Goal: Task Accomplishment & Management: Manage account settings

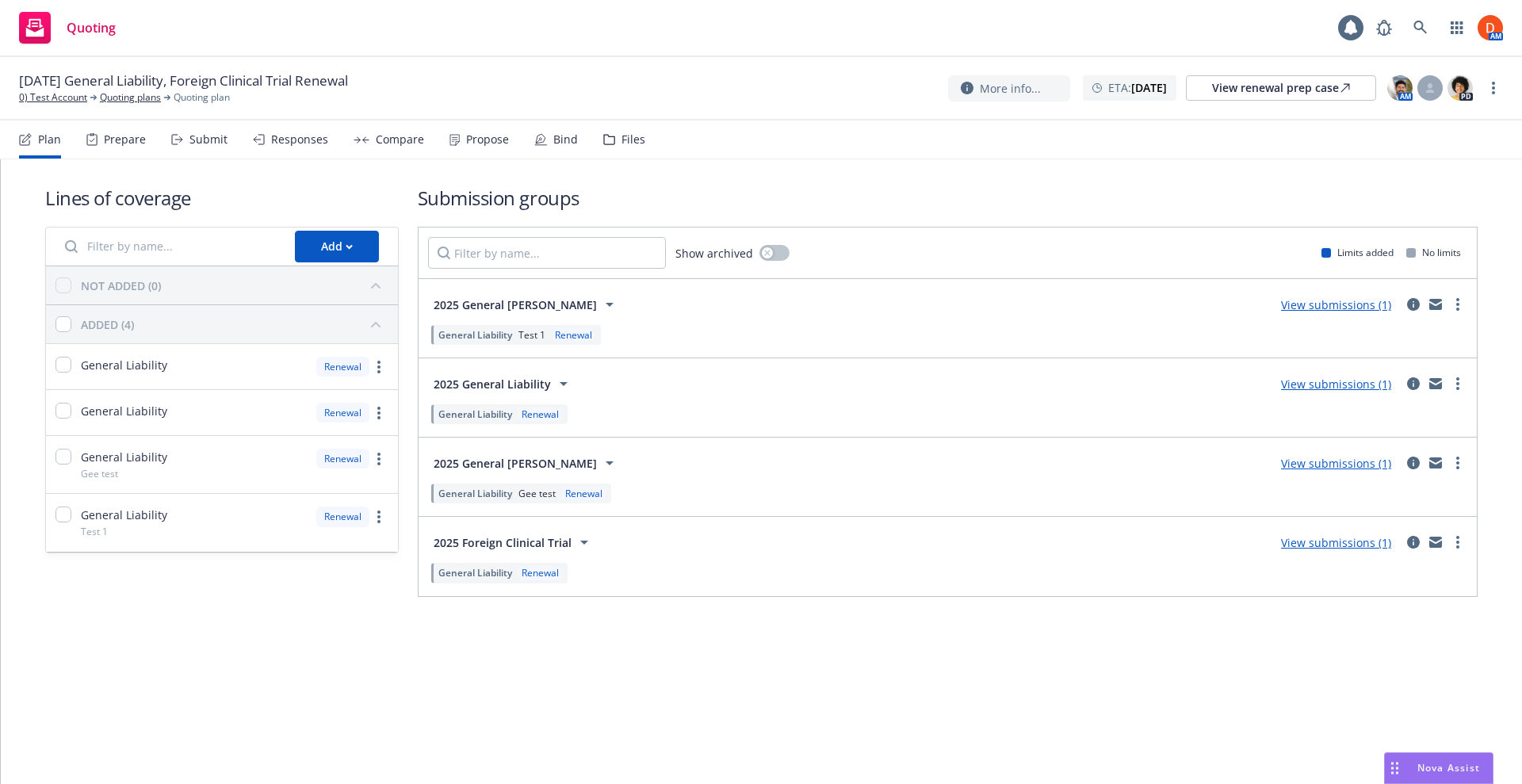
click at [519, 336] on span "Test 1" at bounding box center [532, 334] width 27 height 14
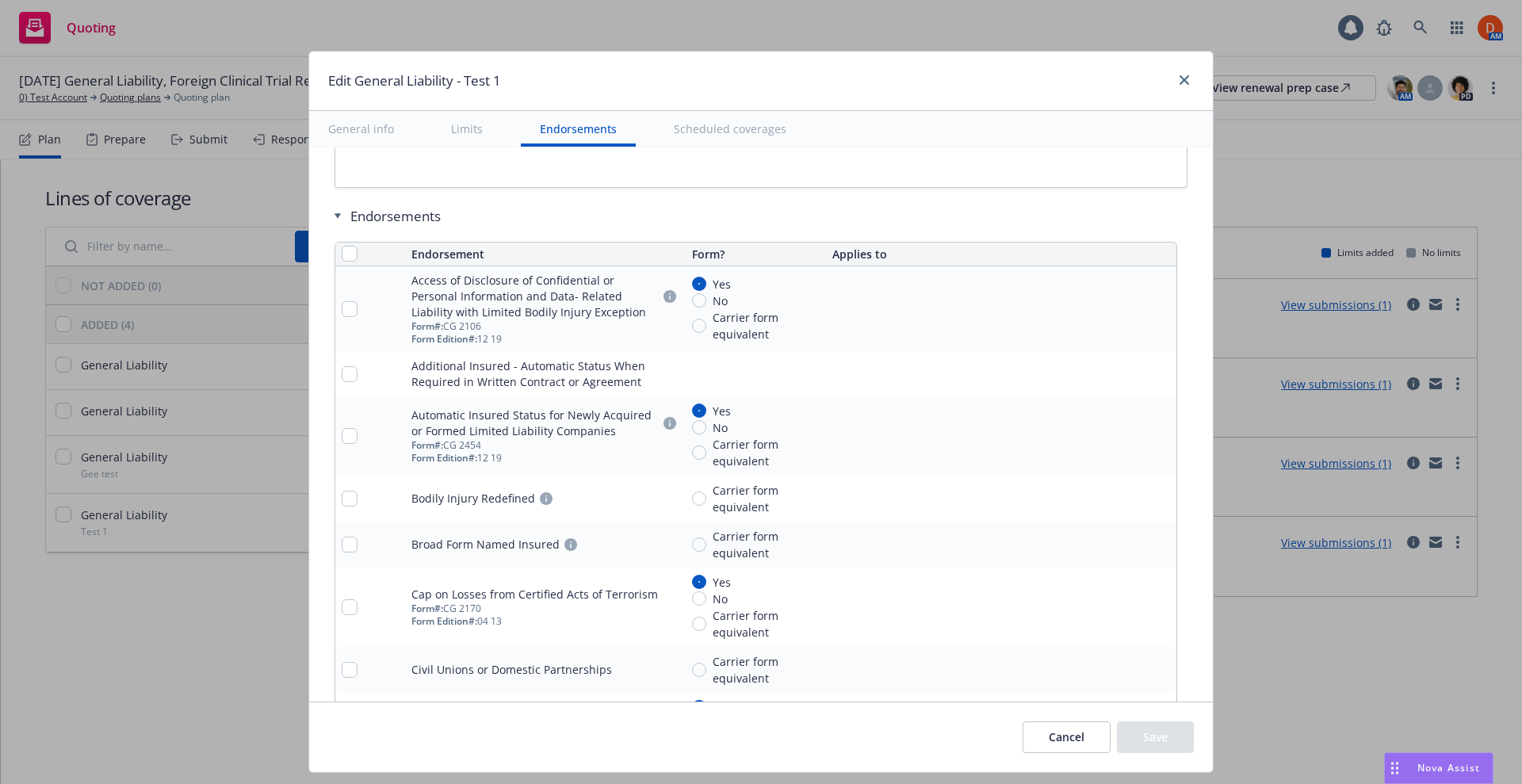
scroll to position [2117, 0]
click at [1128, 311] on icon "pencil" at bounding box center [1131, 310] width 8 height 8
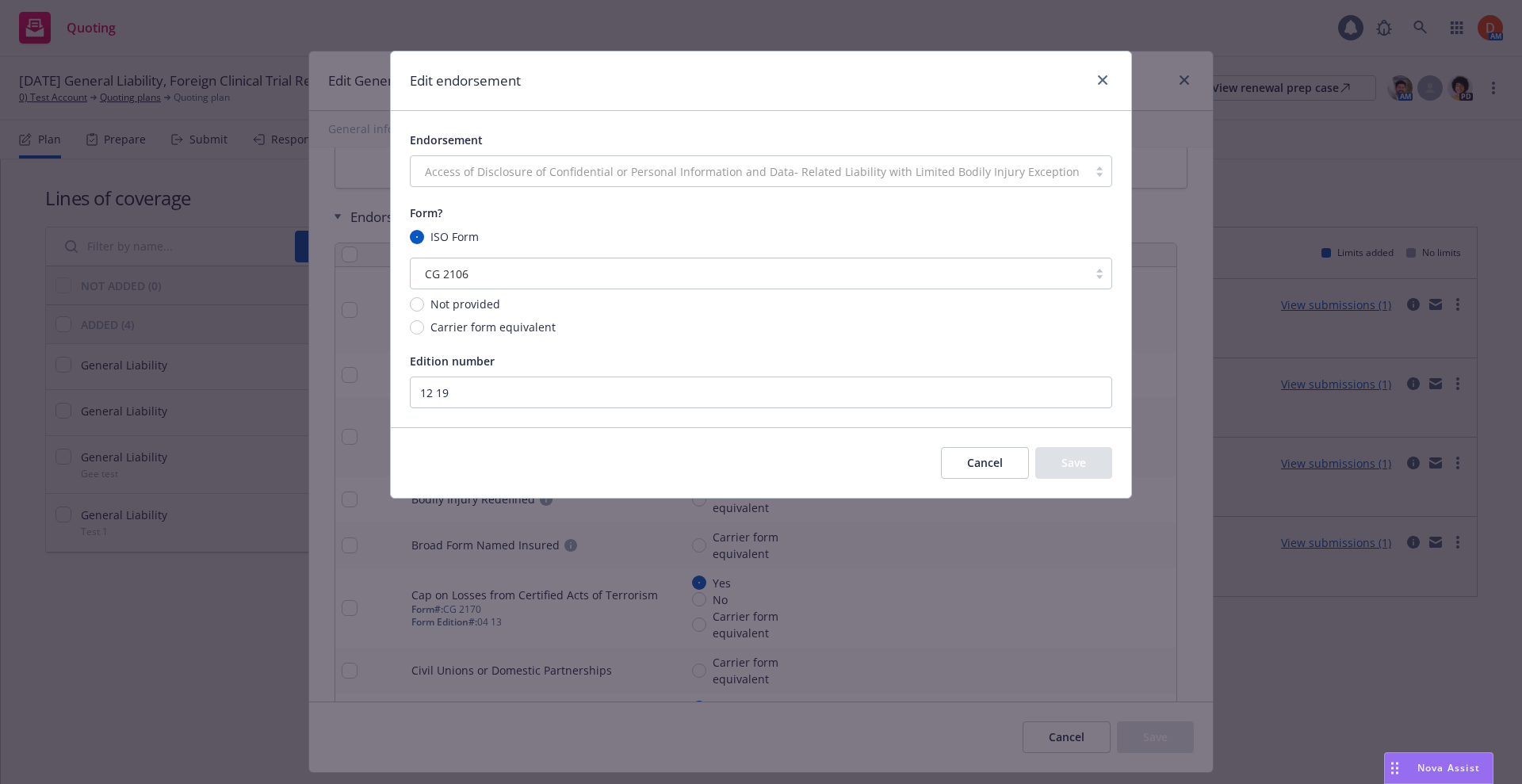
click at [967, 475] on button "Cancel" at bounding box center [984, 462] width 88 height 32
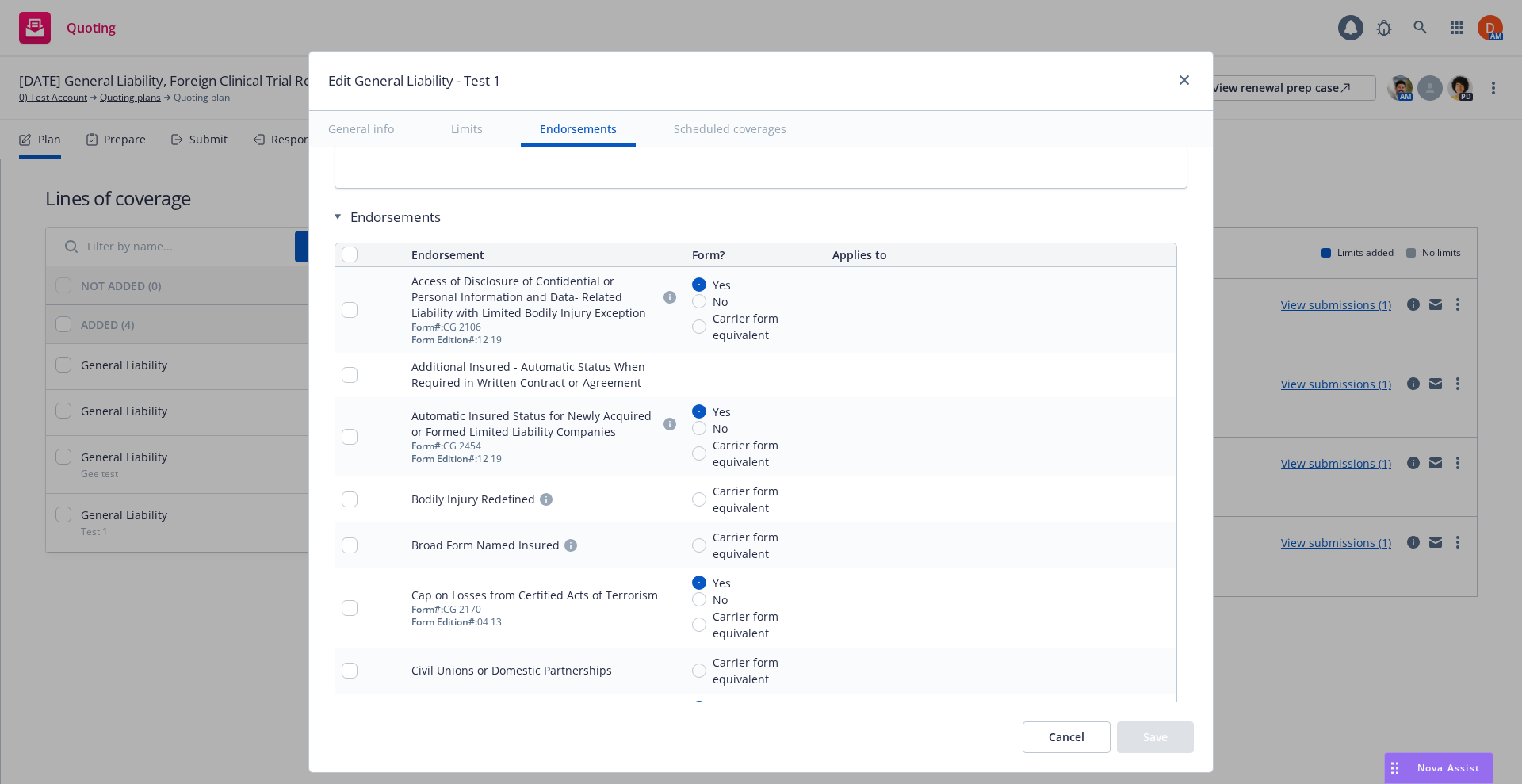
click at [1125, 386] on td at bounding box center [1001, 375] width 350 height 44
click at [1124, 380] on link "pencil" at bounding box center [1132, 375] width 19 height 19
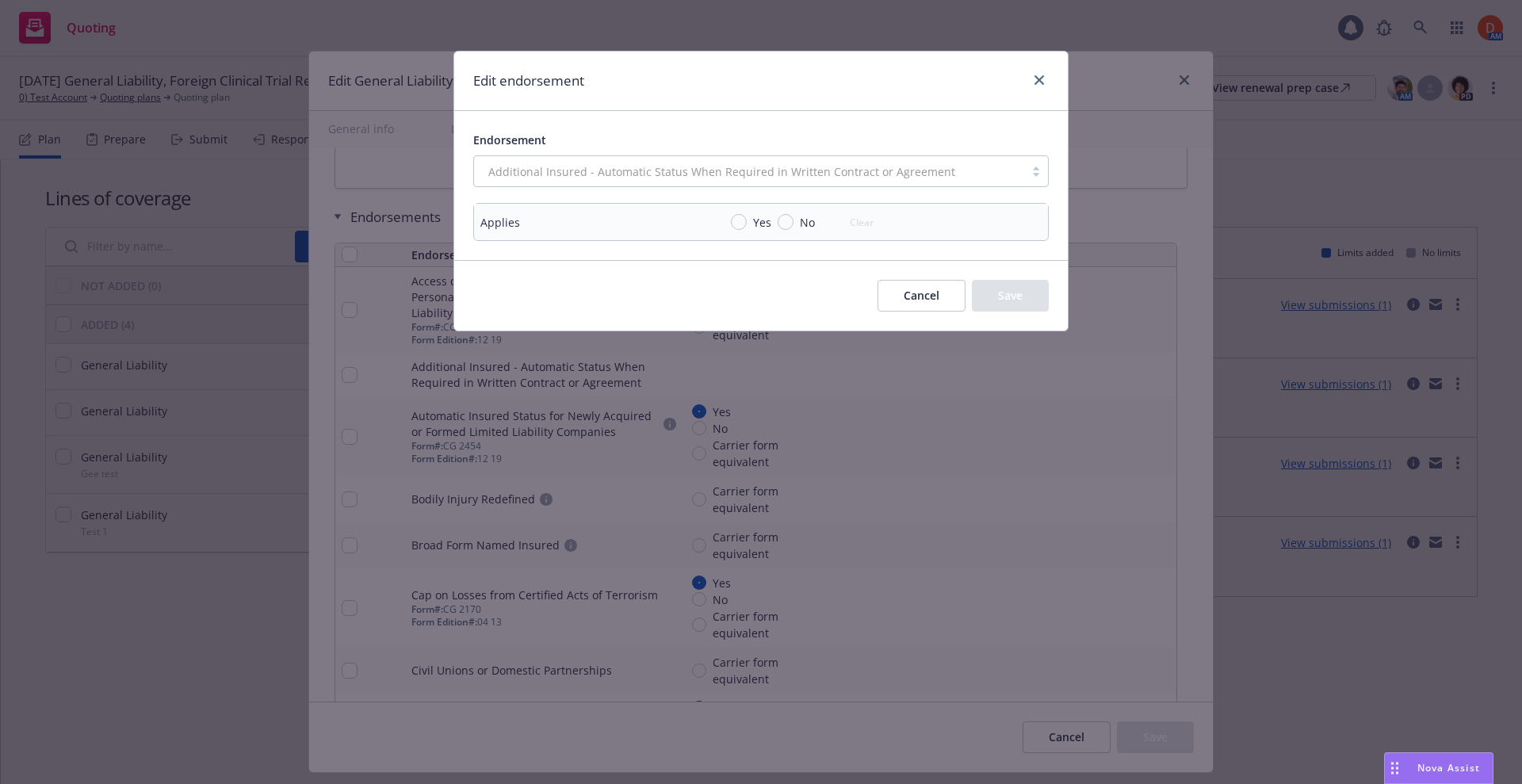
click at [904, 294] on button "Cancel" at bounding box center [921, 295] width 88 height 32
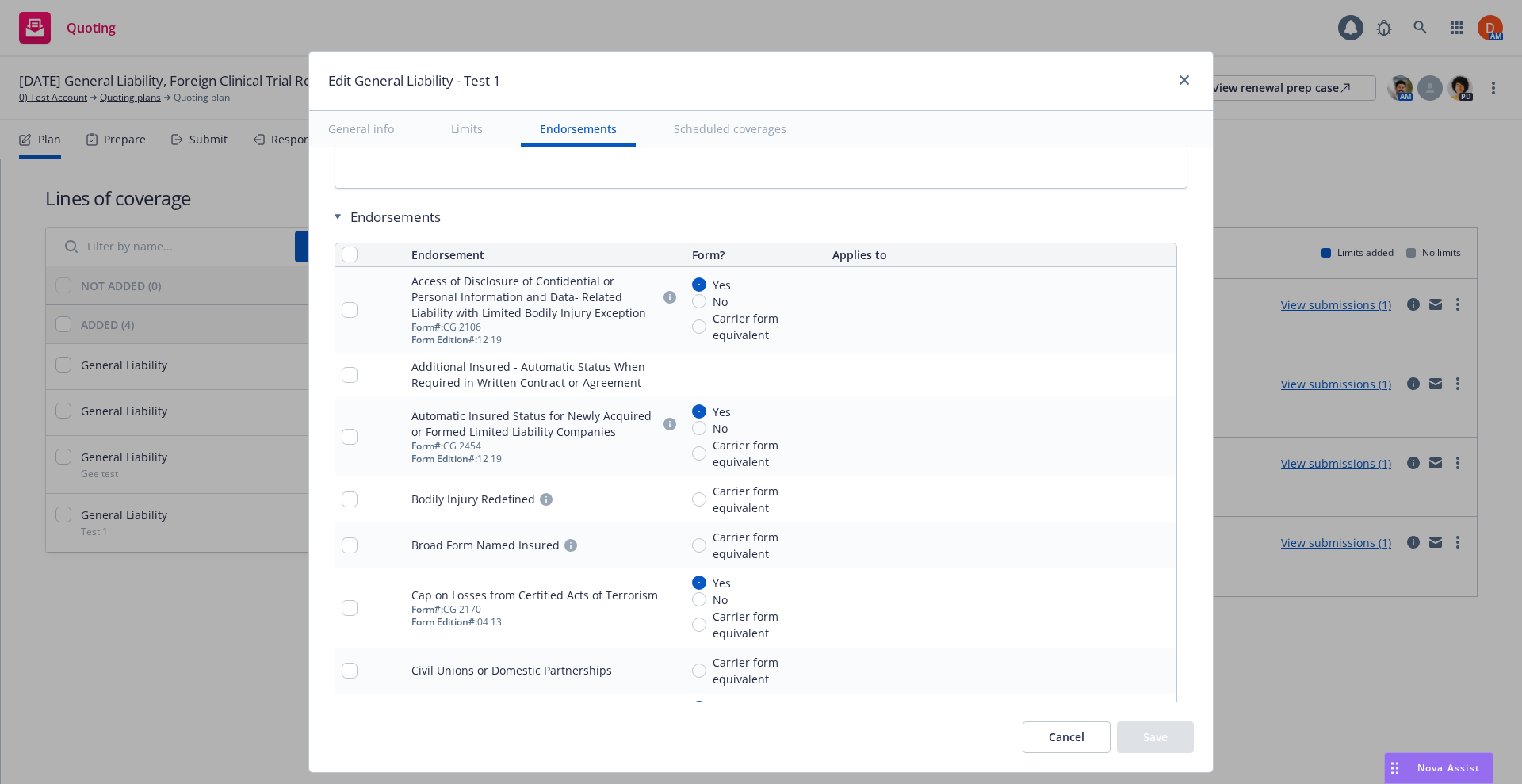
click at [1128, 435] on icon "pencil" at bounding box center [1132, 436] width 9 height 9
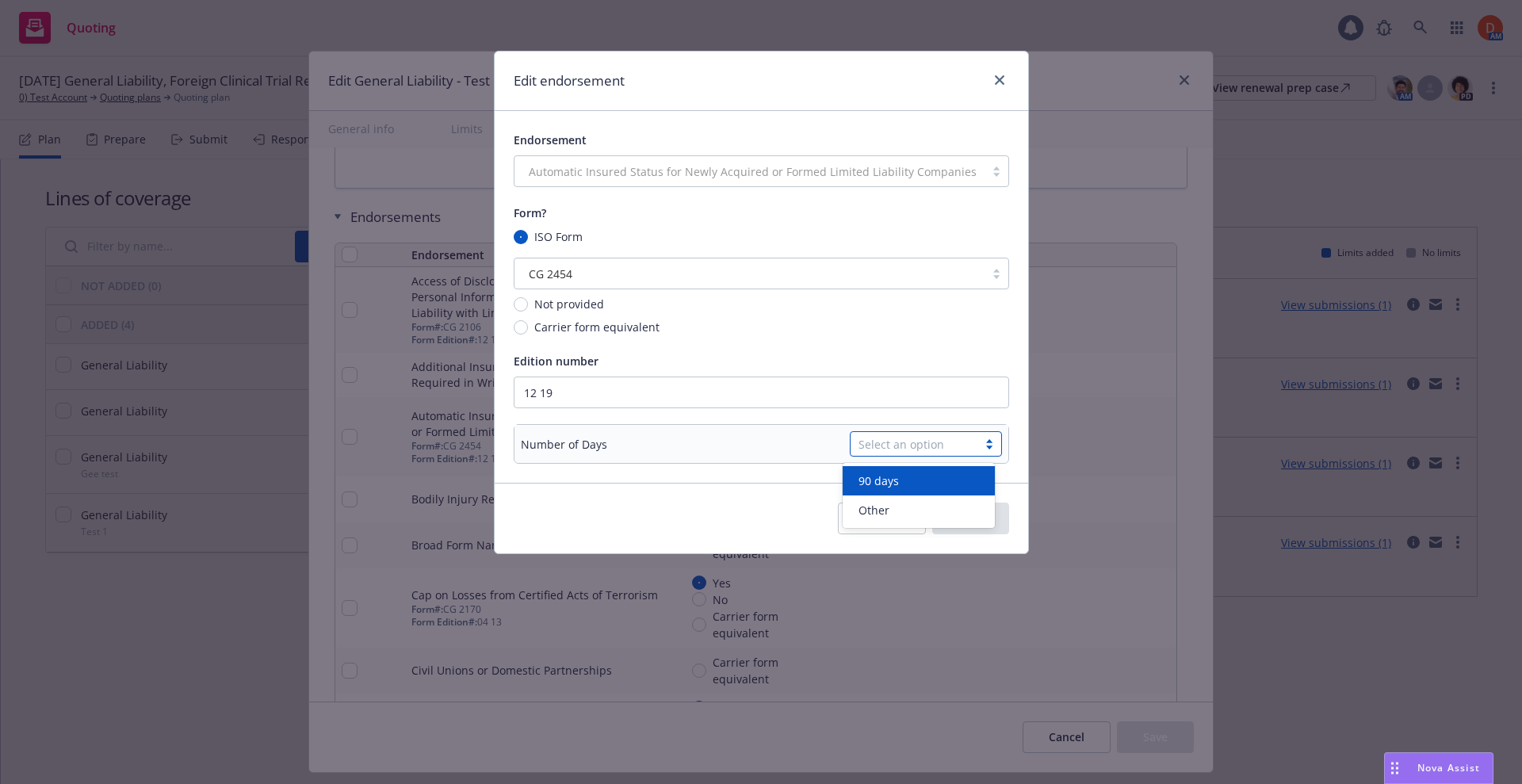
click at [918, 452] on div "Select an option" at bounding box center [914, 444] width 127 height 24
click at [782, 522] on div "Cancel Save" at bounding box center [761, 518] width 495 height 32
click at [863, 519] on button "Cancel" at bounding box center [882, 518] width 88 height 32
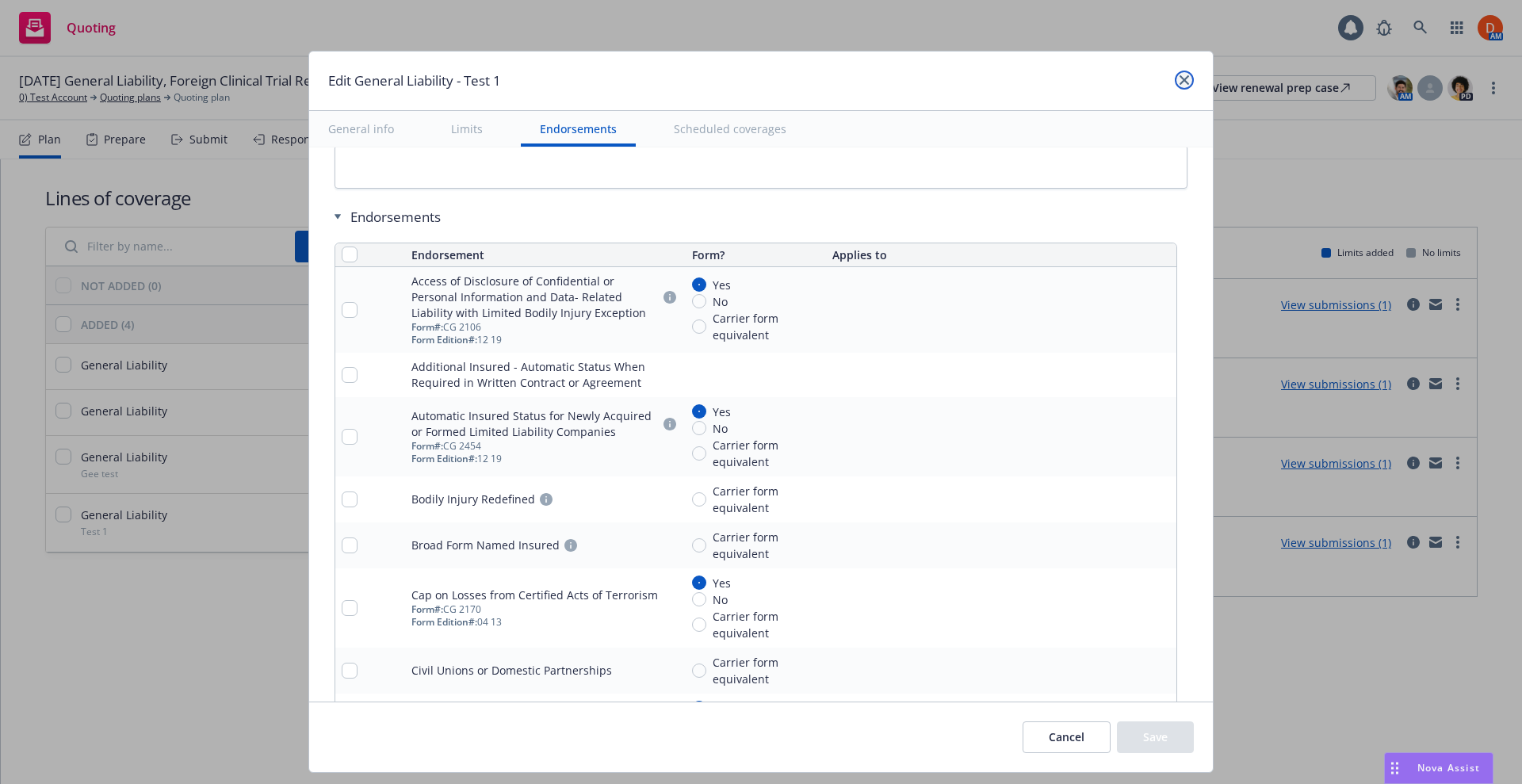
click at [1182, 86] on link "close" at bounding box center [1184, 80] width 19 height 19
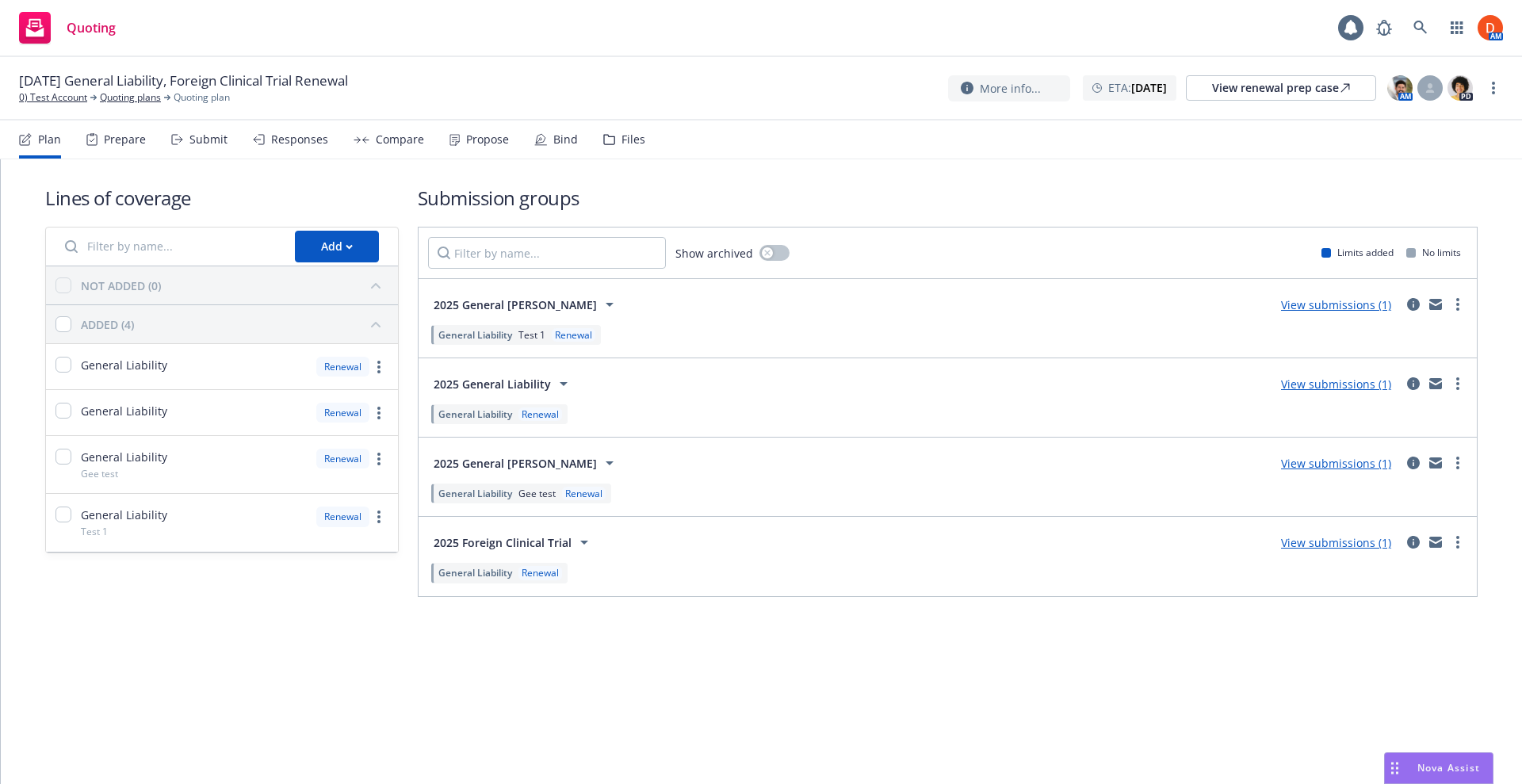
click at [550, 338] on span "Renewal" at bounding box center [570, 334] width 50 height 14
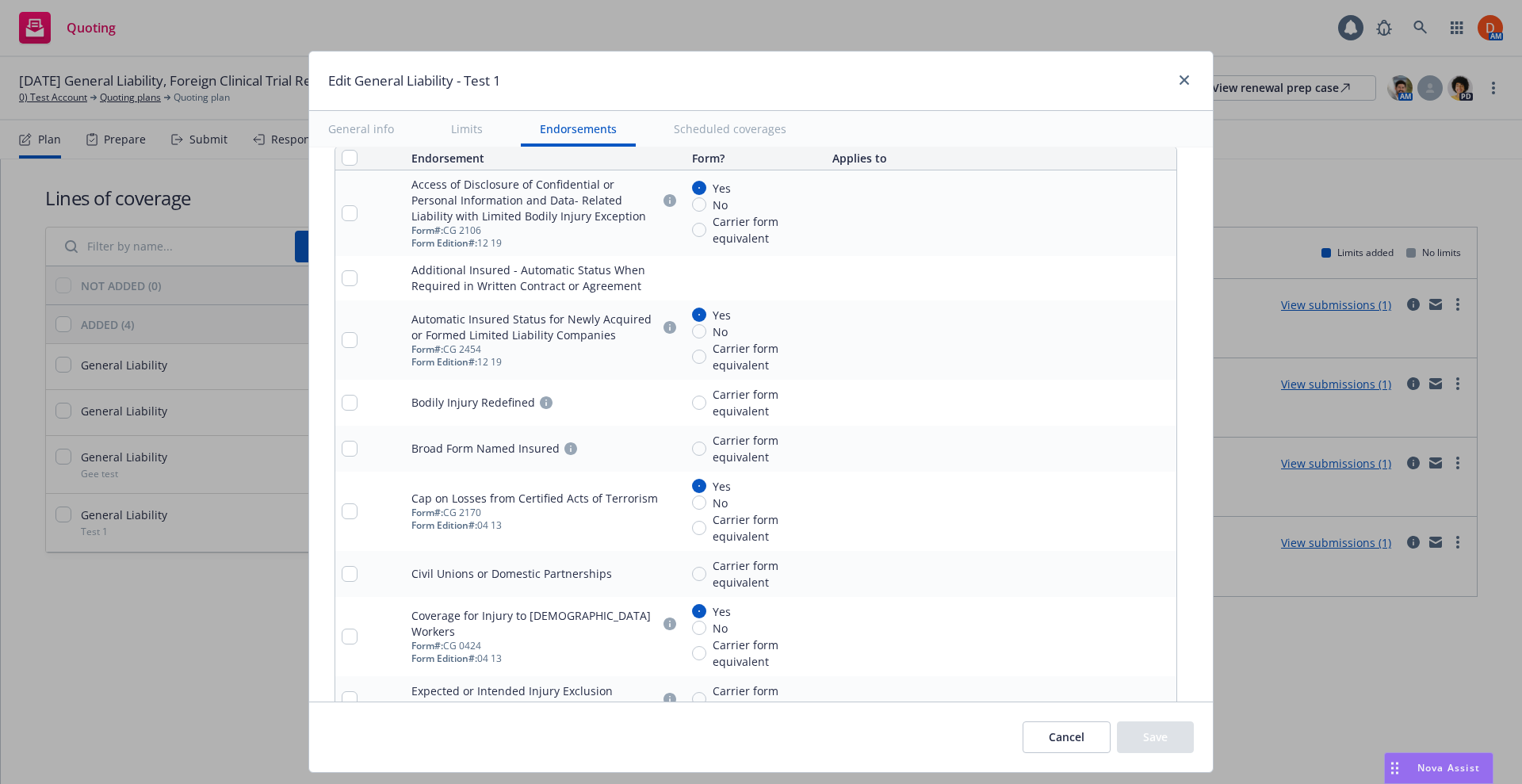
scroll to position [2175, 0]
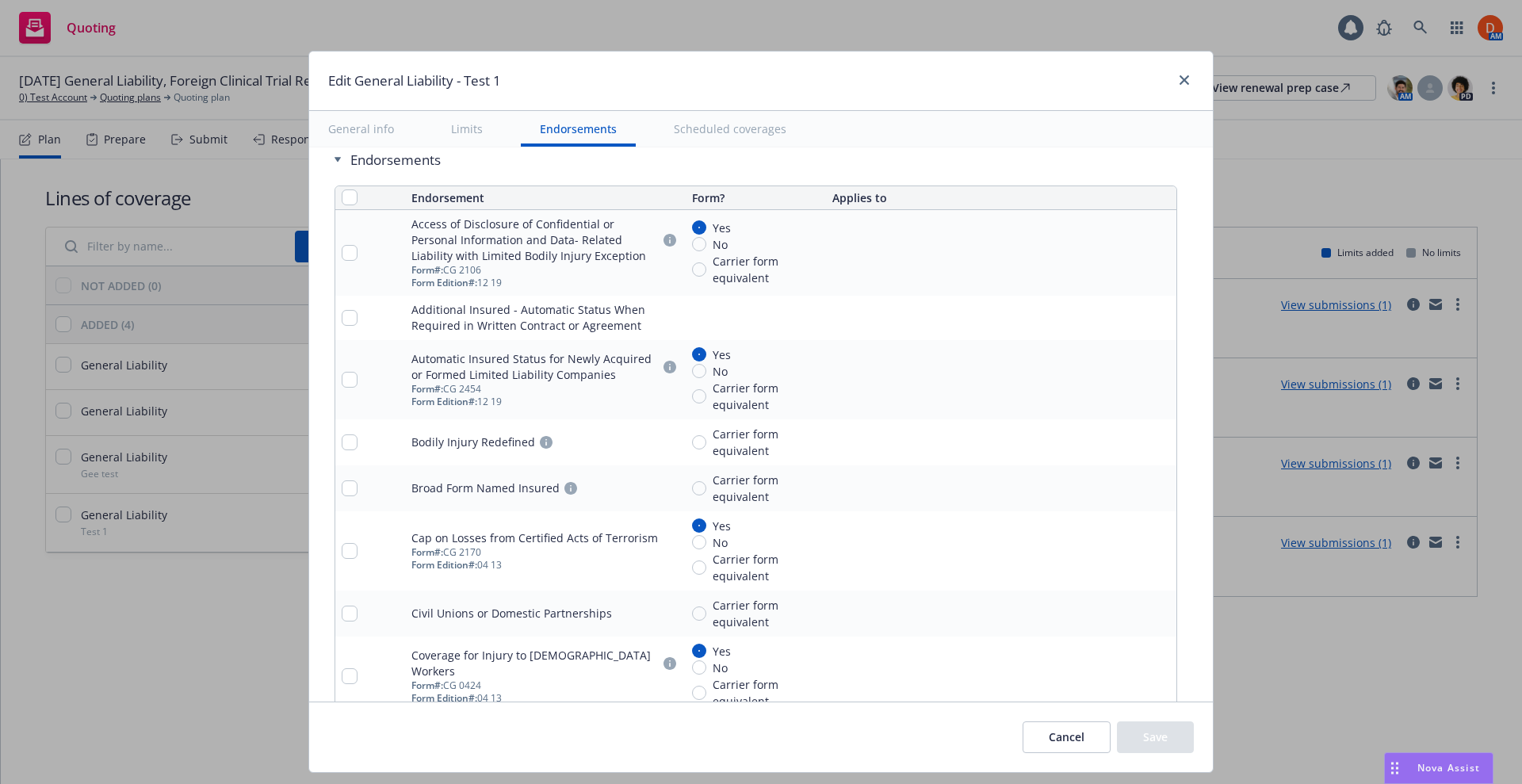
click at [1128, 250] on icon "pencil" at bounding box center [1132, 253] width 9 height 9
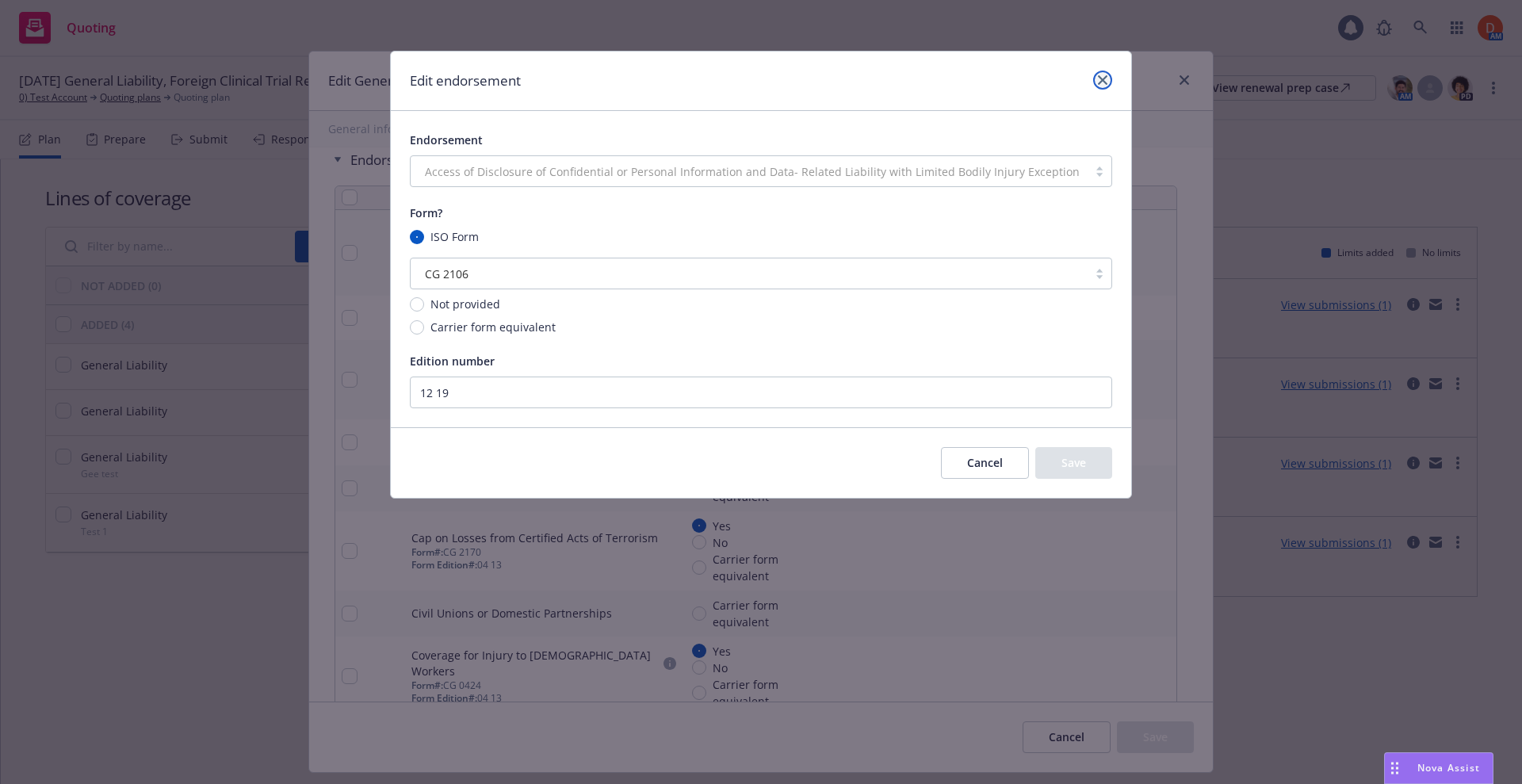
click at [1098, 84] on icon "close" at bounding box center [1102, 79] width 9 height 9
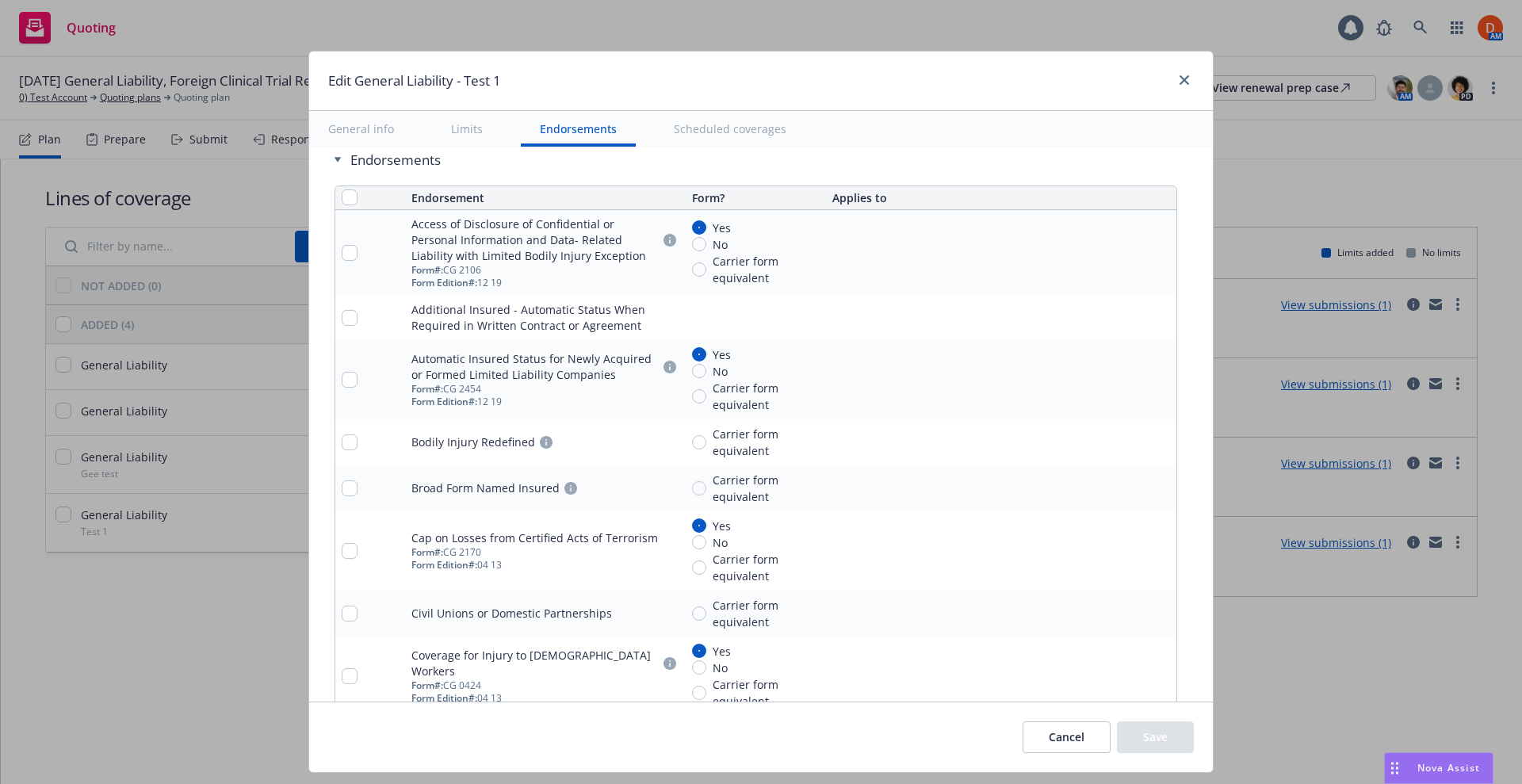
click at [1123, 316] on link "pencil" at bounding box center [1132, 317] width 19 height 19
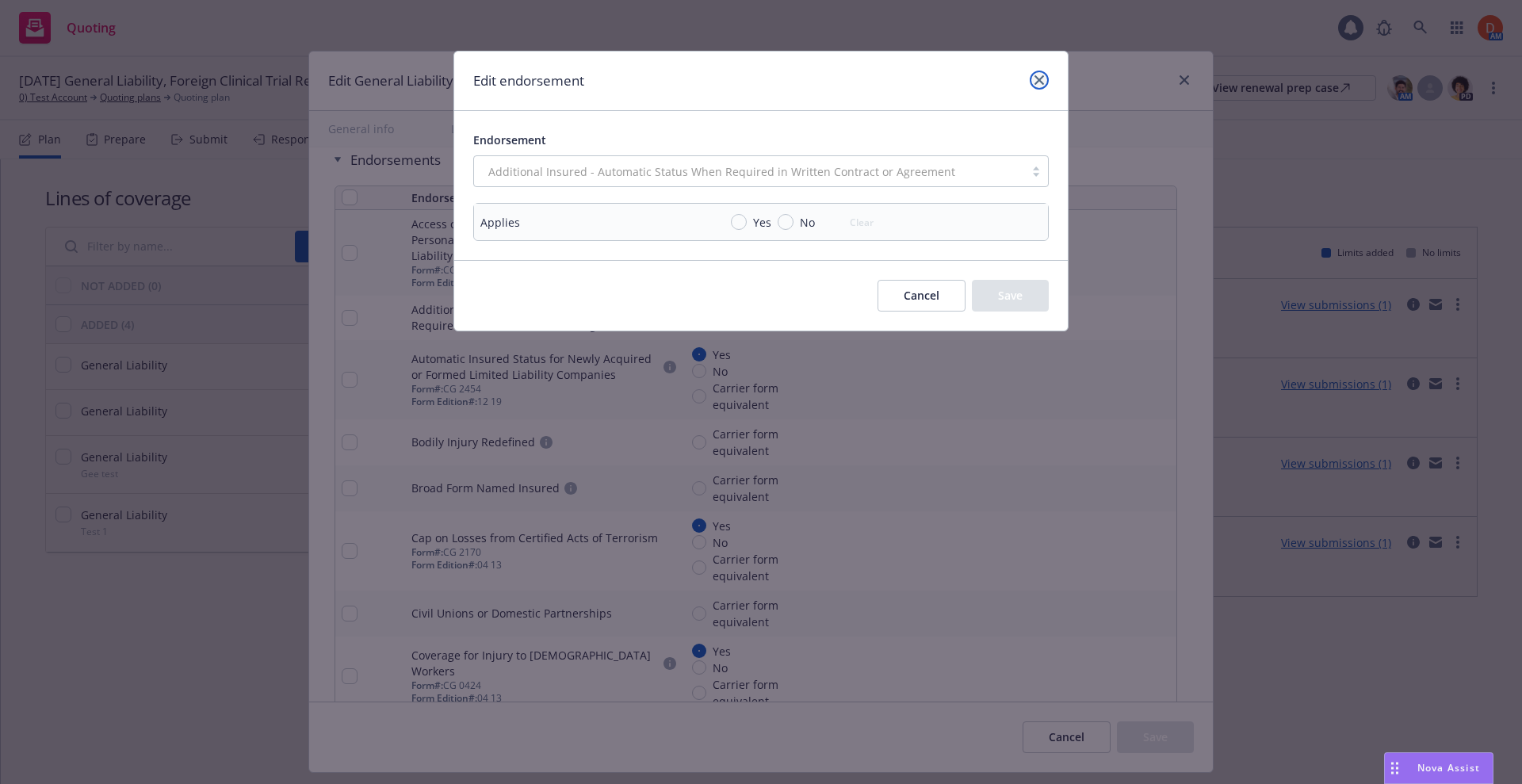
click at [1040, 82] on icon "close" at bounding box center [1039, 79] width 9 height 9
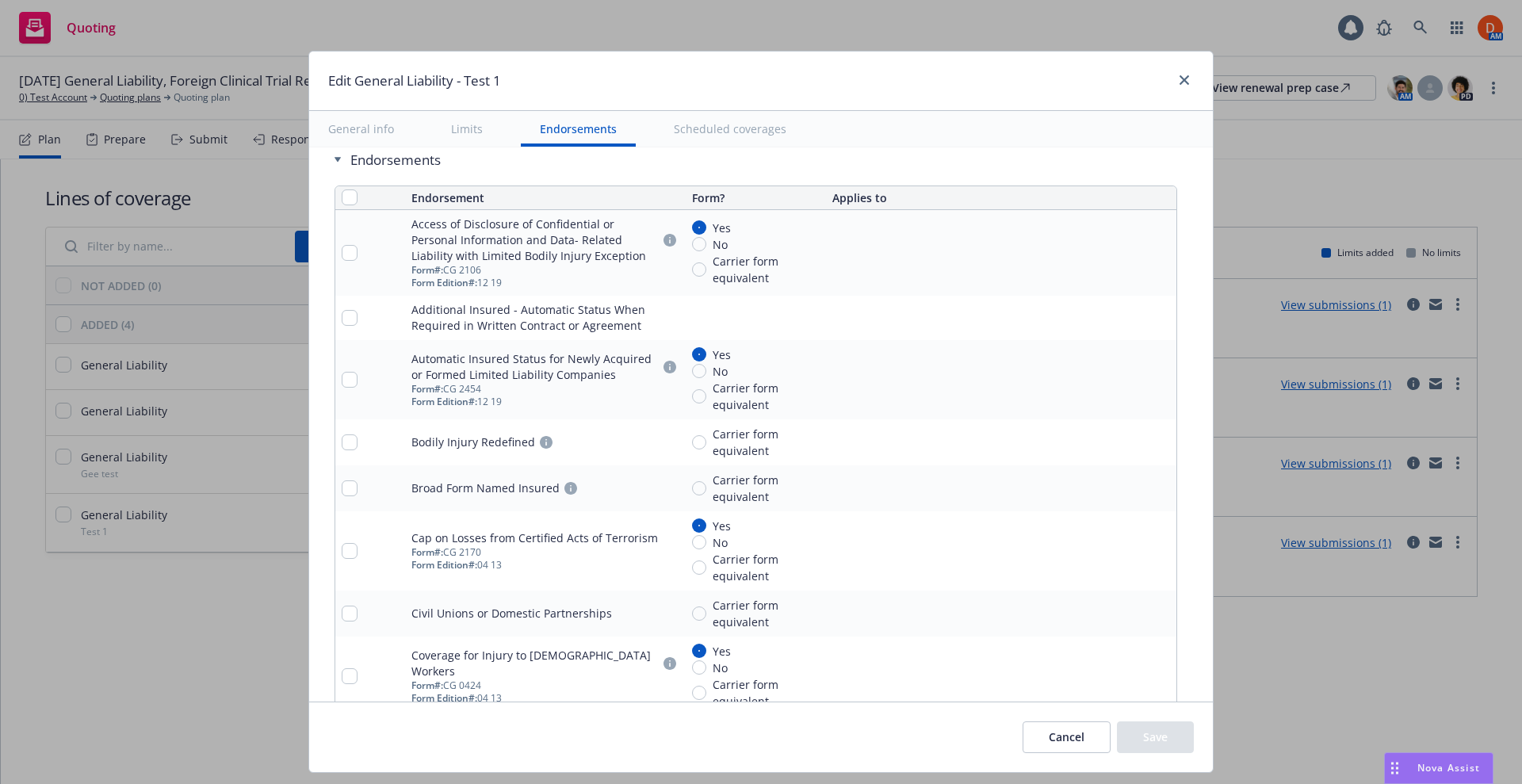
click at [1123, 439] on link "pencil" at bounding box center [1132, 442] width 19 height 19
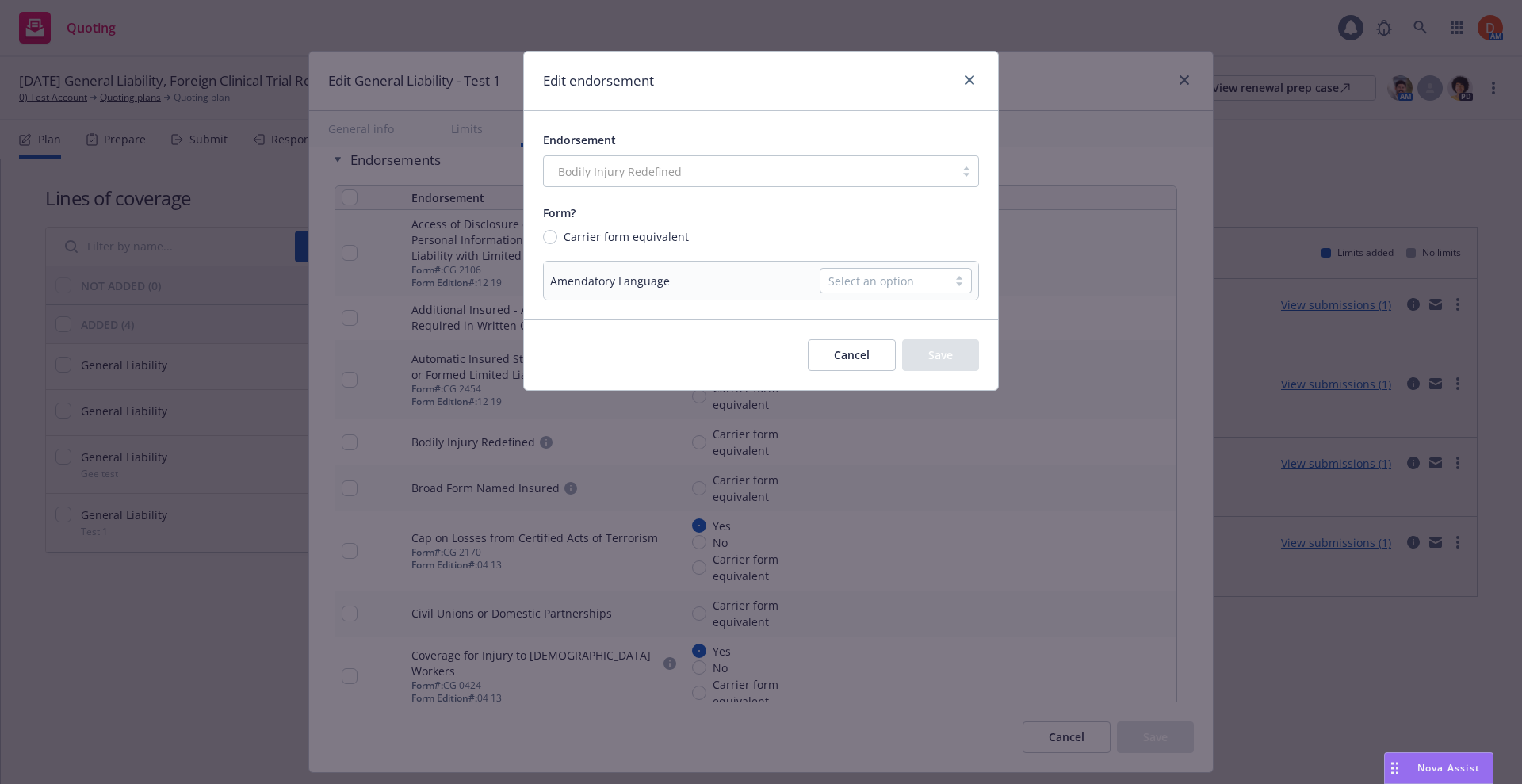
click at [884, 265] on td "Select an option" at bounding box center [880, 280] width 196 height 38
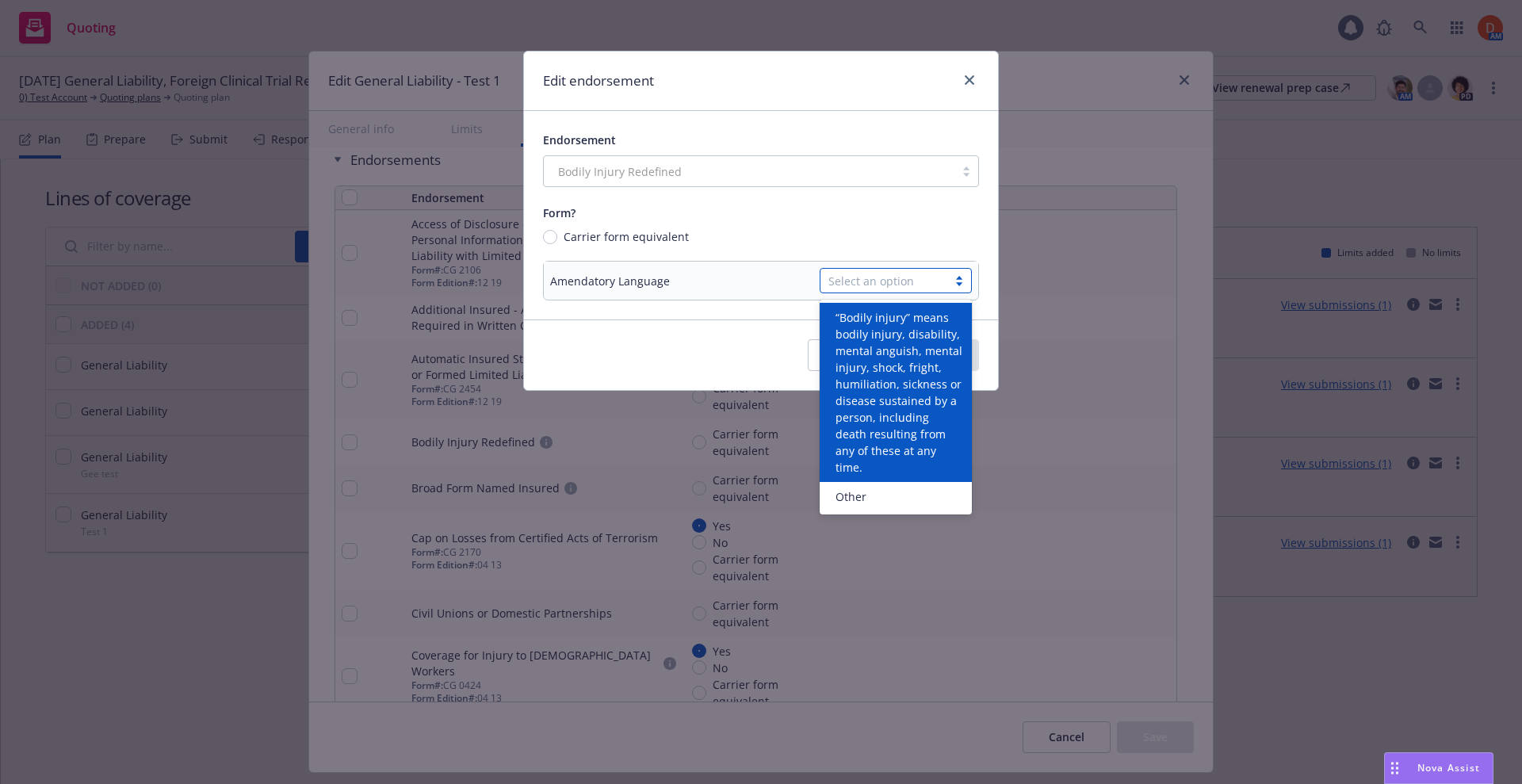
click at [887, 273] on div "Select an option" at bounding box center [884, 281] width 111 height 17
click at [965, 81] on icon "close" at bounding box center [969, 79] width 9 height 9
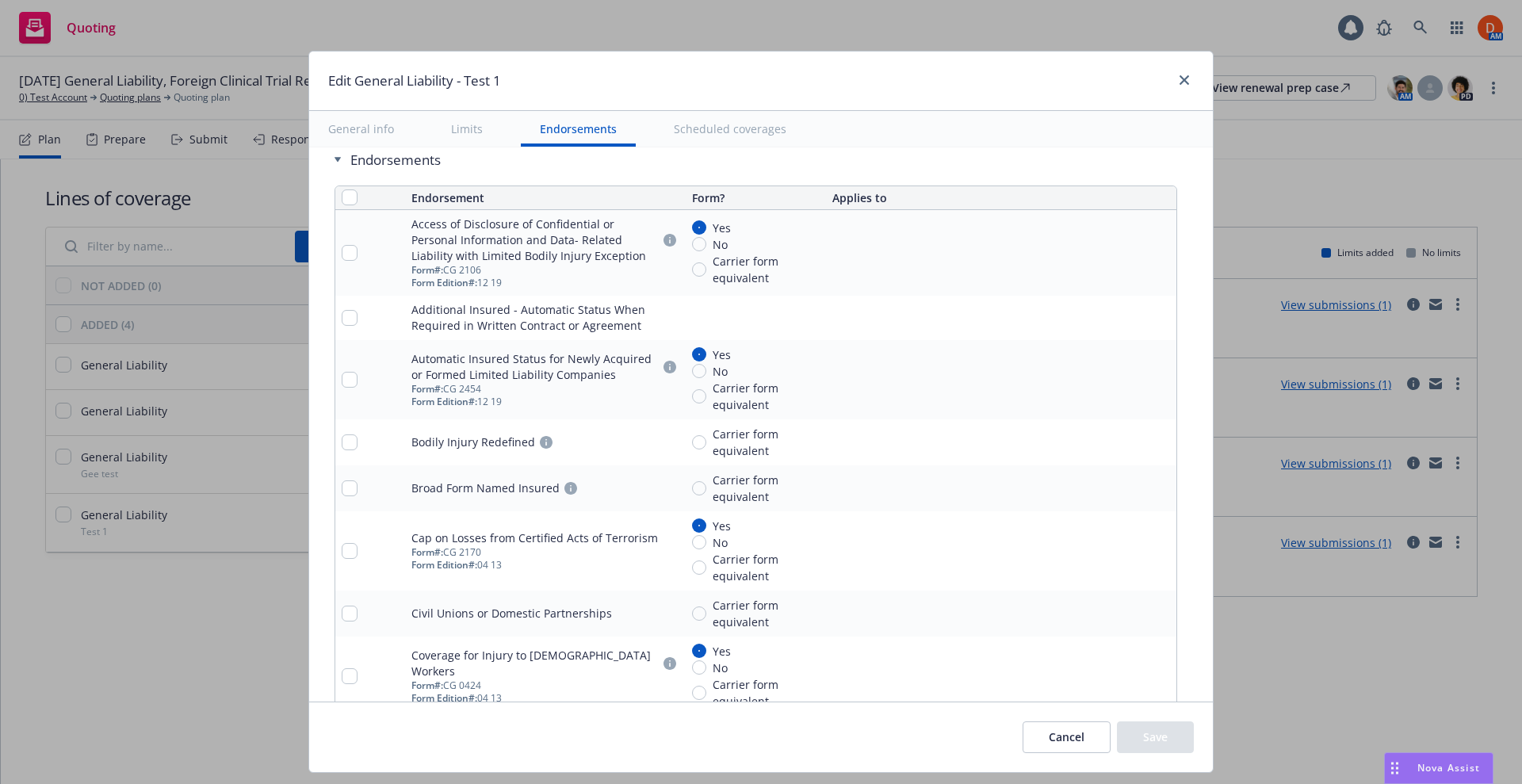
scroll to position [39, 0]
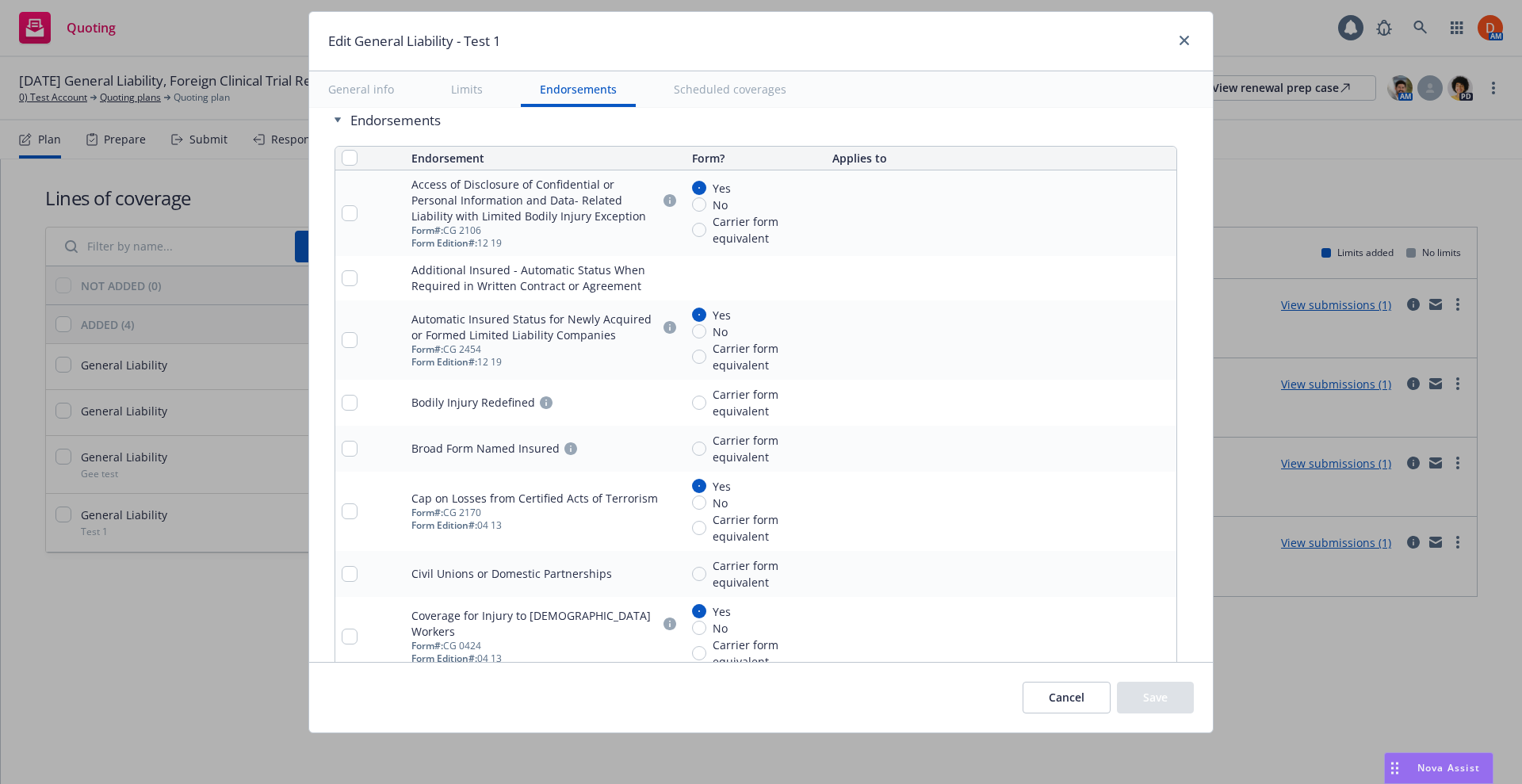
click at [1123, 406] on link "pencil" at bounding box center [1132, 403] width 19 height 19
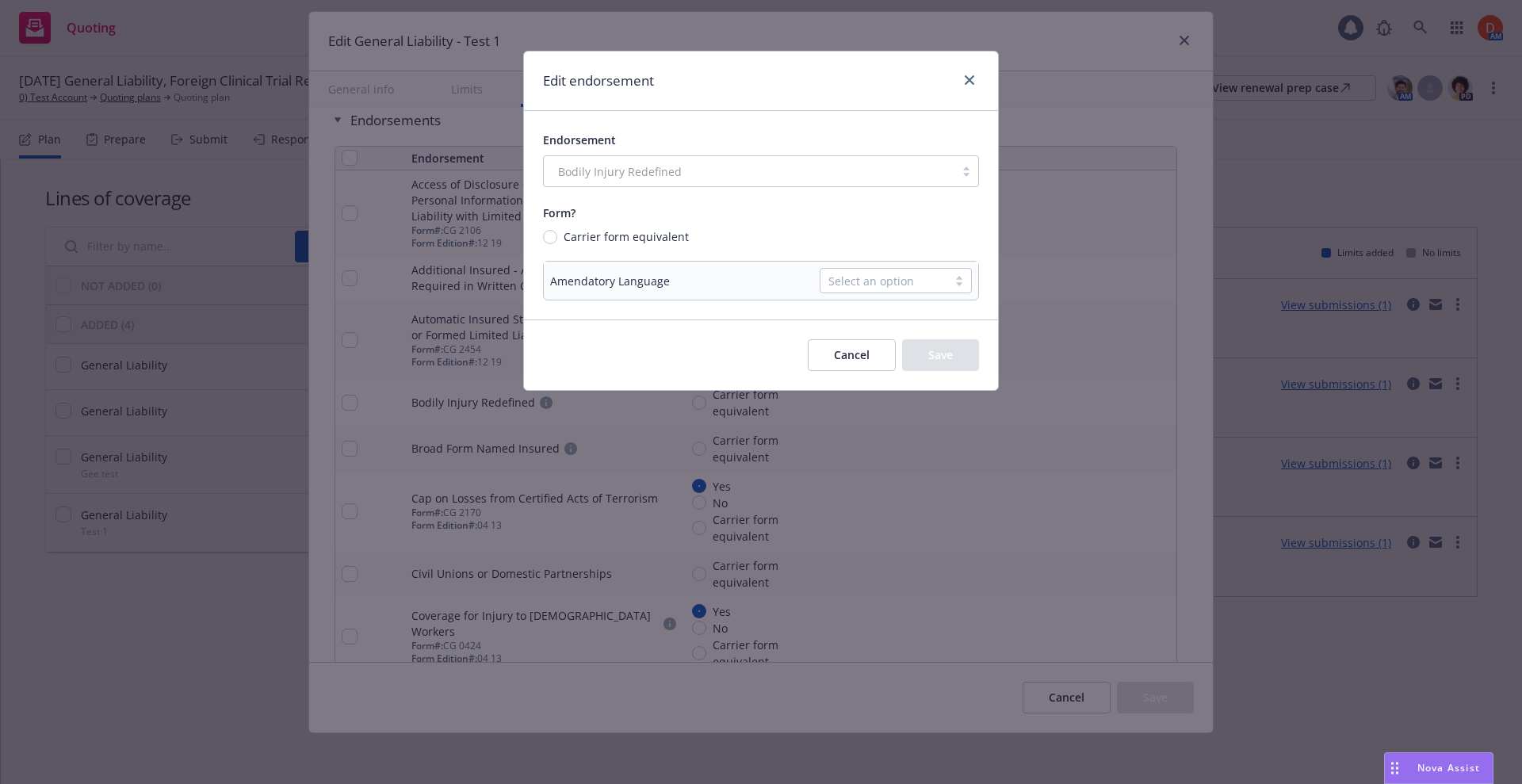
click at [953, 283] on div at bounding box center [959, 280] width 24 height 13
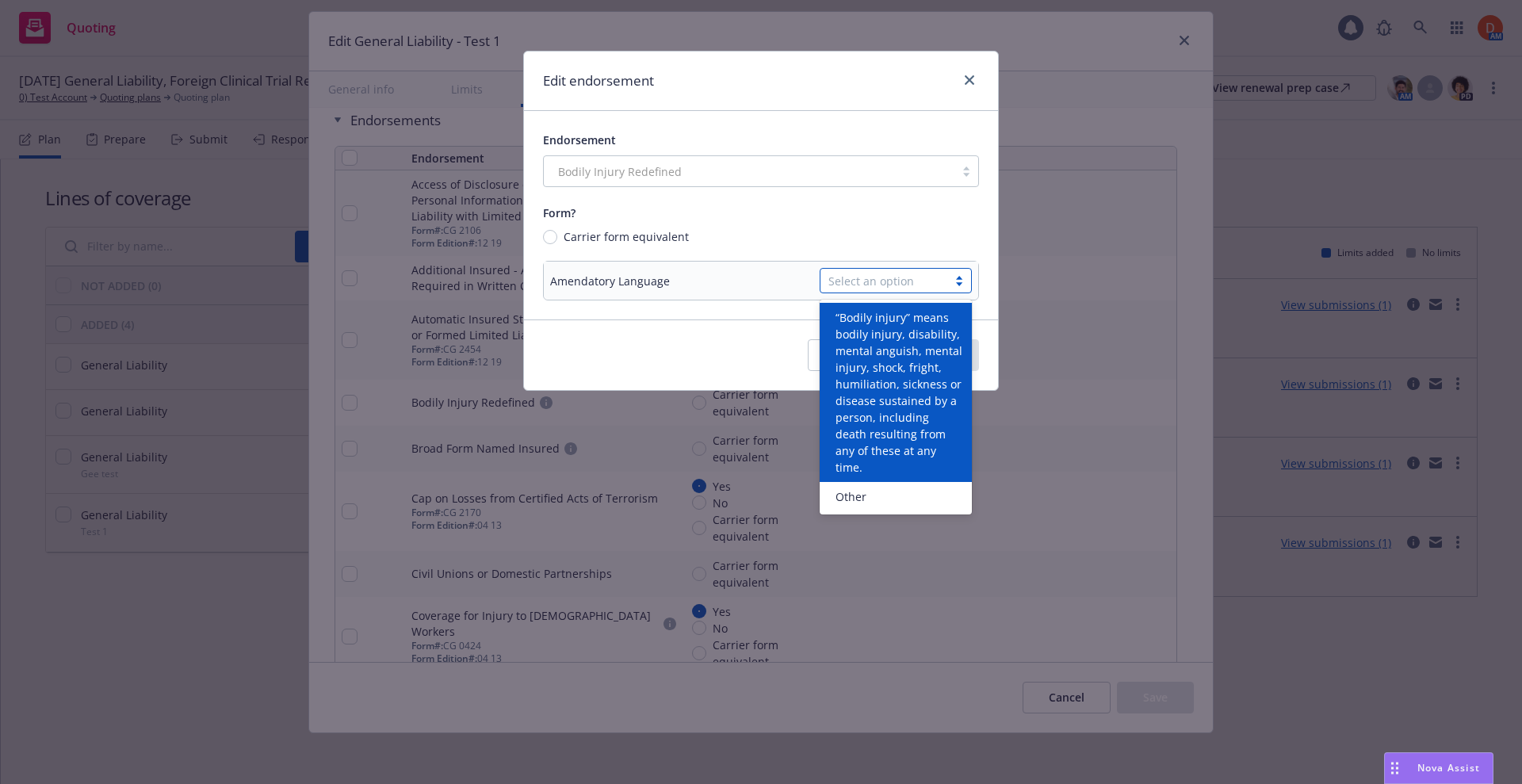
drag, startPoint x: 923, startPoint y: 476, endPoint x: 960, endPoint y: 153, distance: 325.1
click at [960, 153] on body "Quoting 1 AM [DATE] General Liability, Foreign Clinical Trial Renewal 0) Test A…" at bounding box center [761, 392] width 1522 height 784
click at [970, 84] on icon "close" at bounding box center [969, 79] width 9 height 9
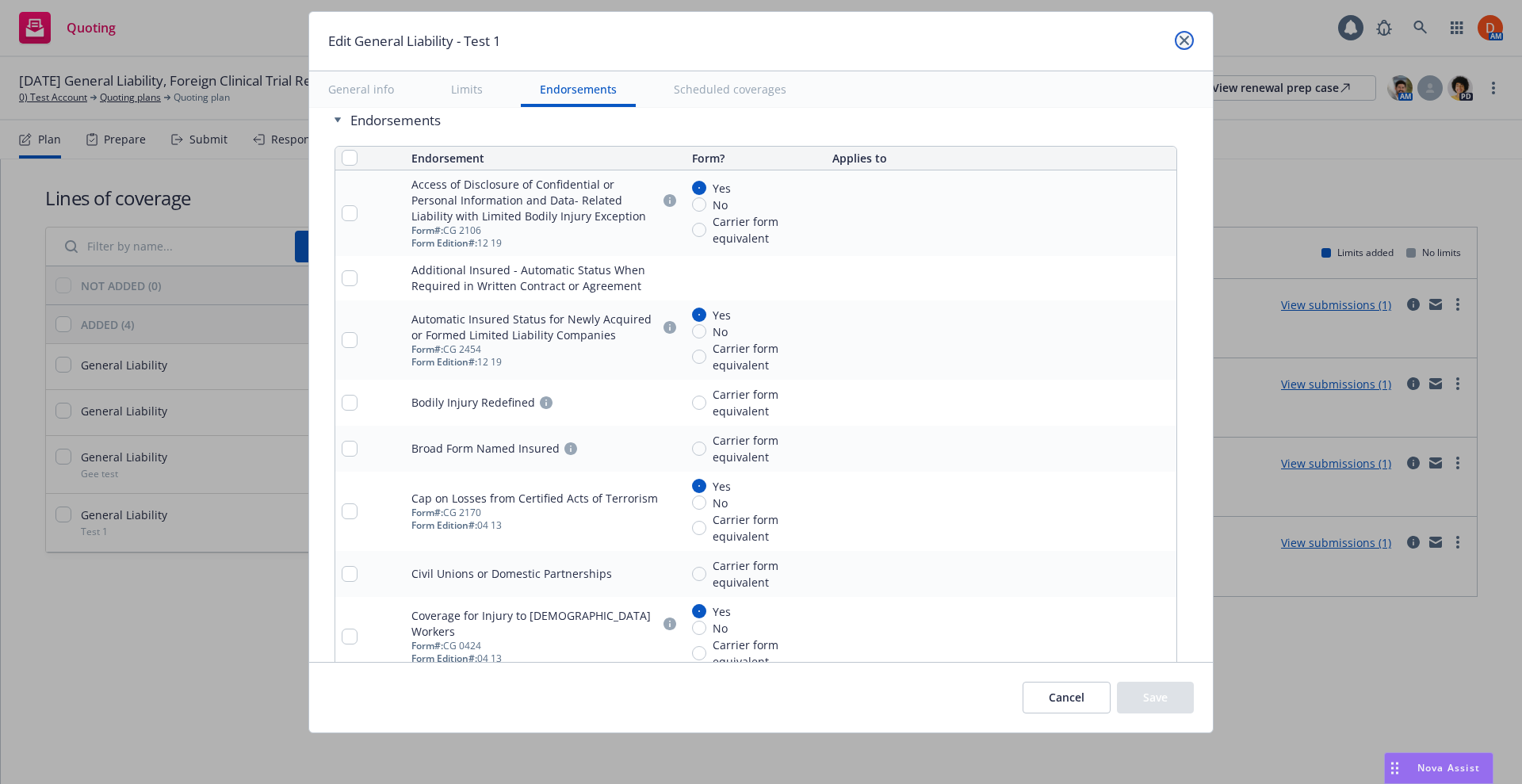
click at [1175, 41] on link "close" at bounding box center [1184, 40] width 19 height 19
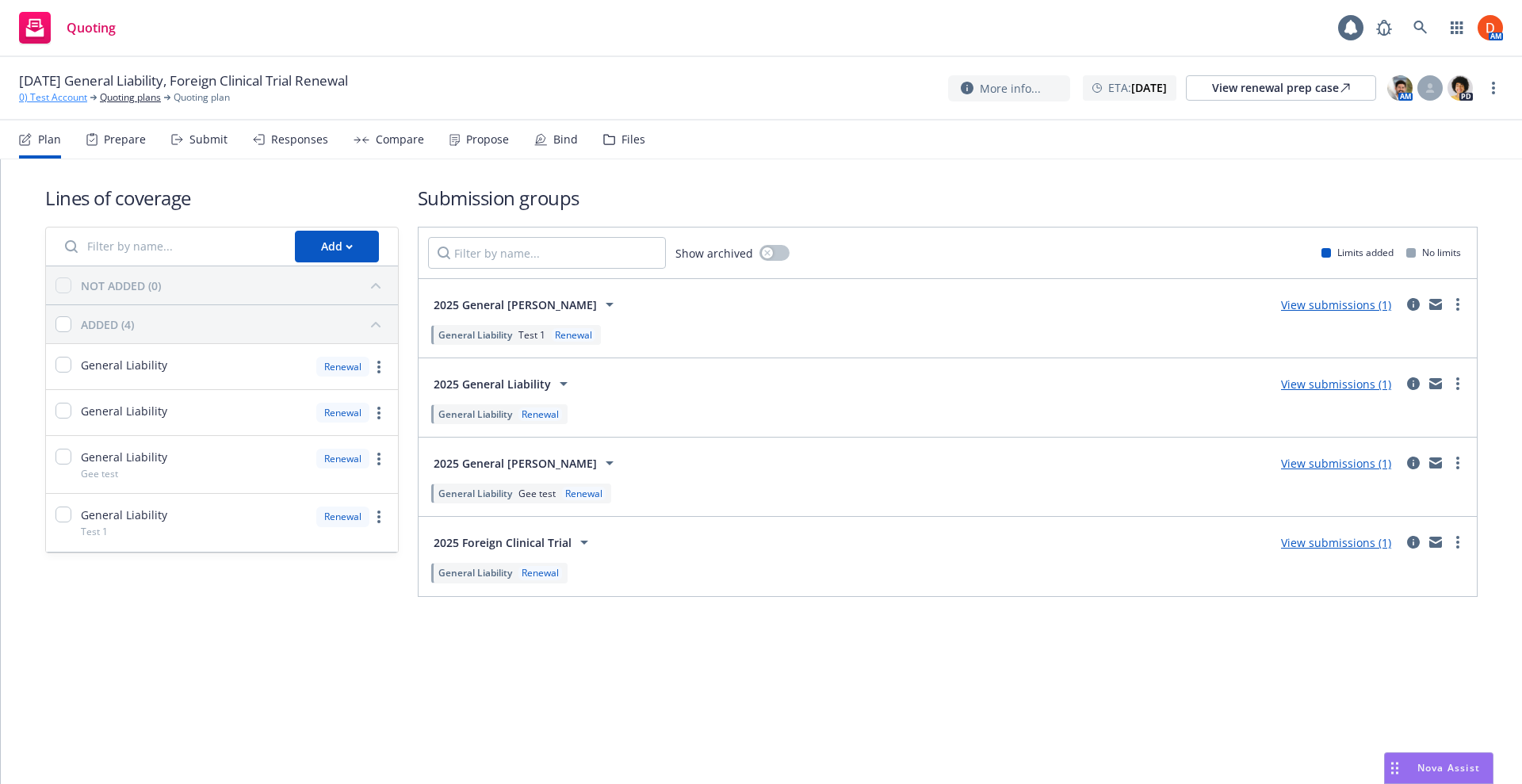
click at [61, 97] on link "0) Test Account" at bounding box center [53, 97] width 68 height 15
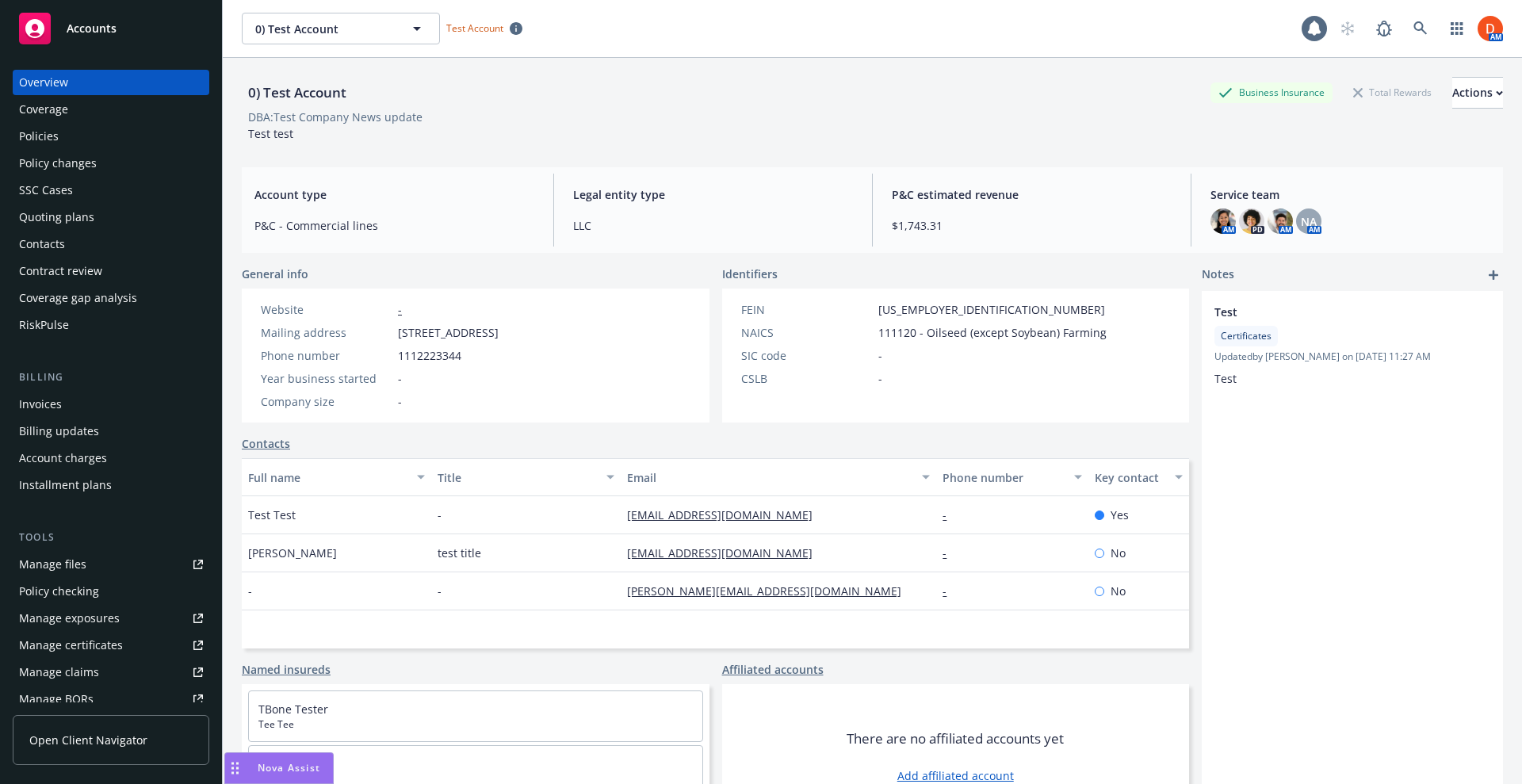
click at [81, 136] on div "Policies" at bounding box center [110, 136] width 184 height 26
click at [61, 86] on div "Overview" at bounding box center [44, 83] width 50 height 26
click at [61, 106] on div "Coverage" at bounding box center [44, 109] width 50 height 26
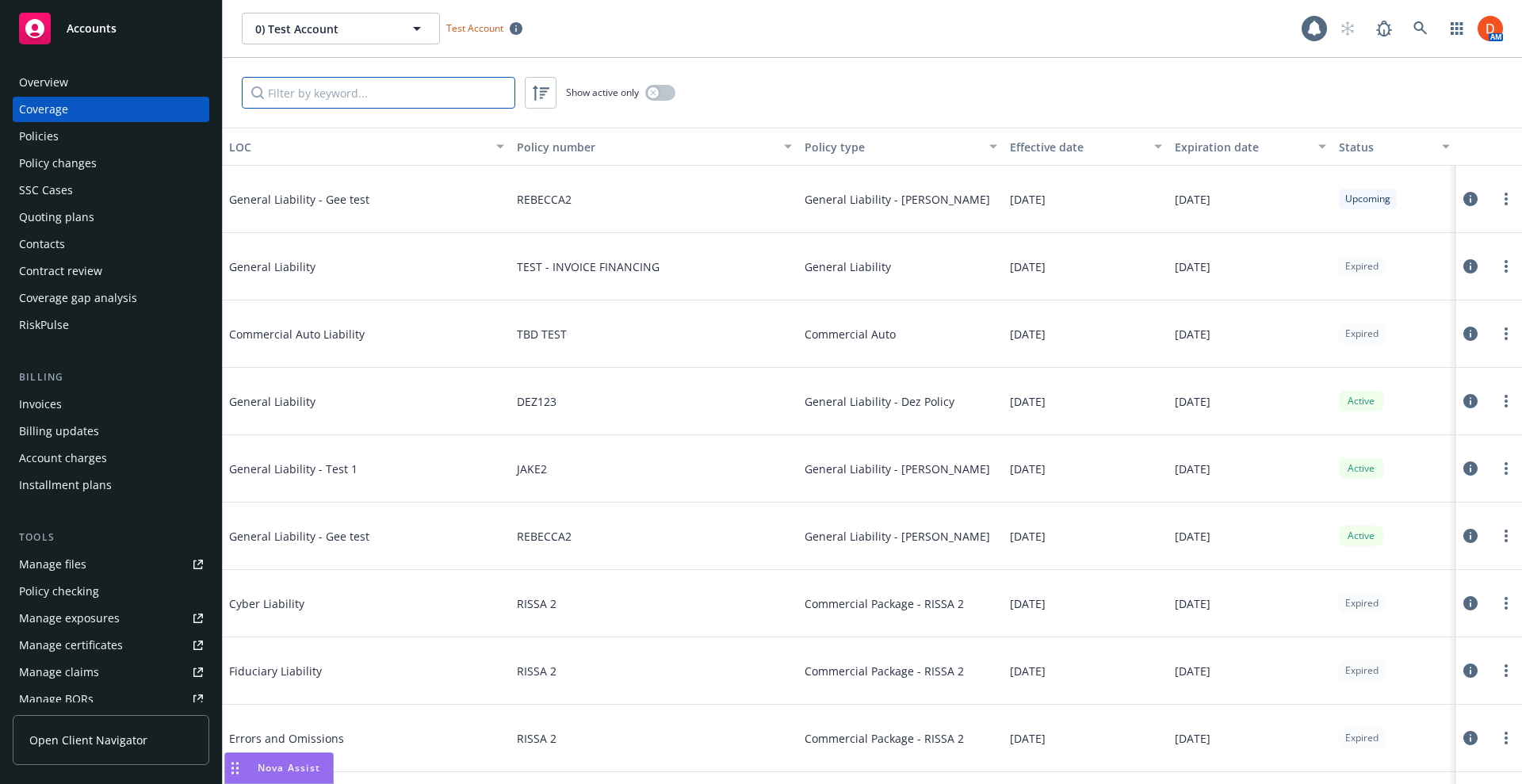
click at [366, 102] on input "Filter by keyword..." at bounding box center [378, 92] width 273 height 32
type input "cyber"
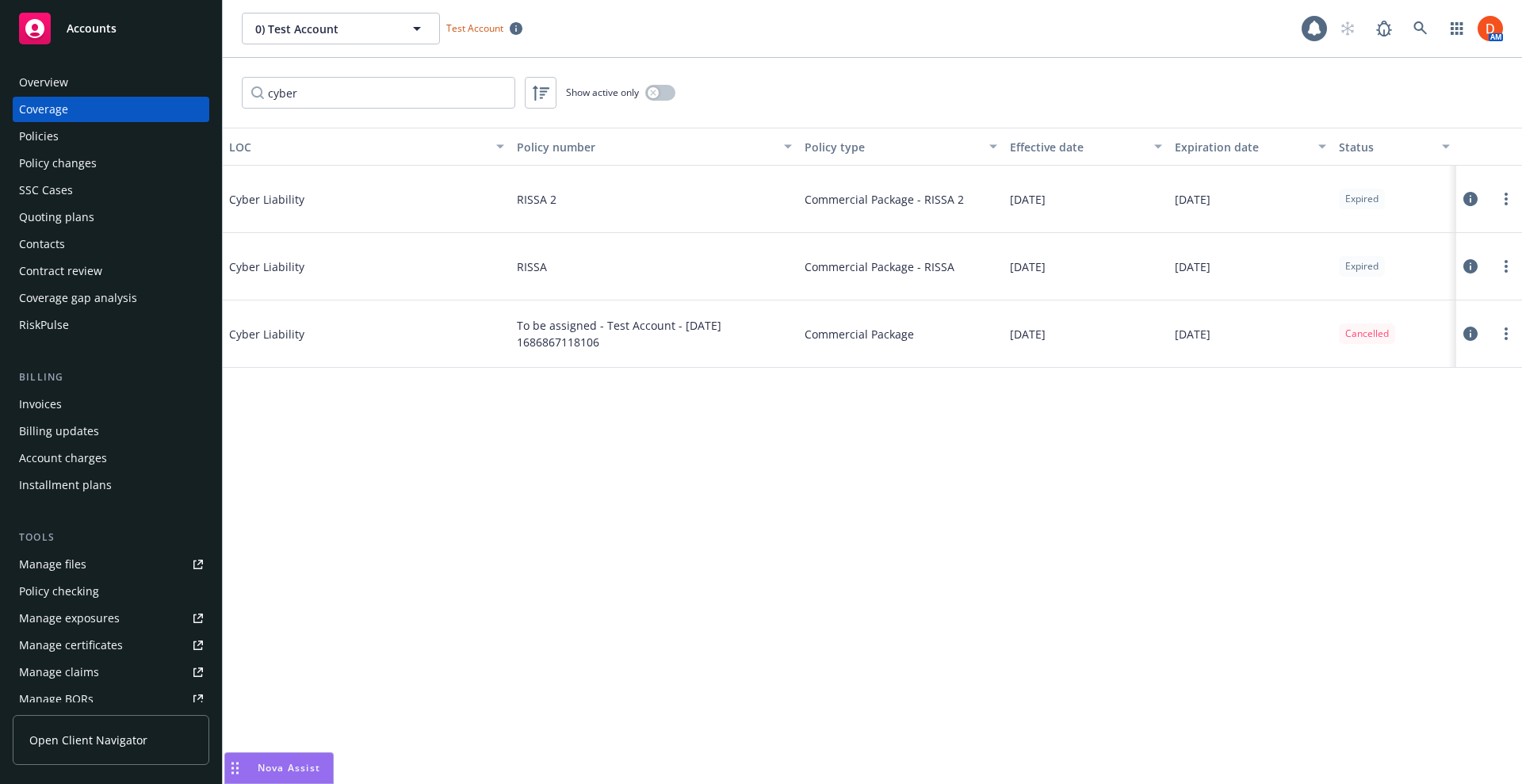
click at [1467, 198] on icon at bounding box center [1470, 199] width 15 height 15
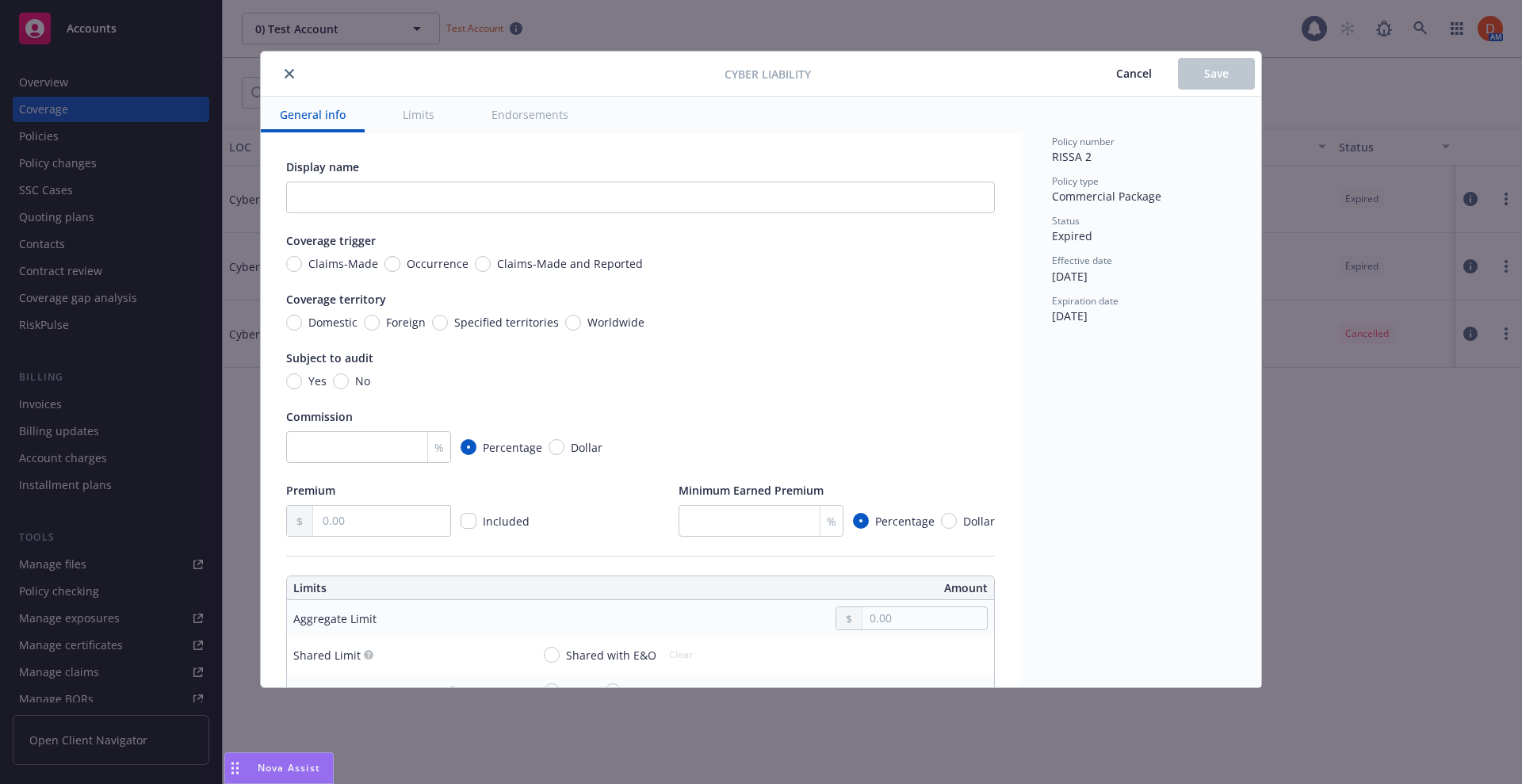
click at [521, 119] on button "Endorsements" at bounding box center [530, 114] width 115 height 36
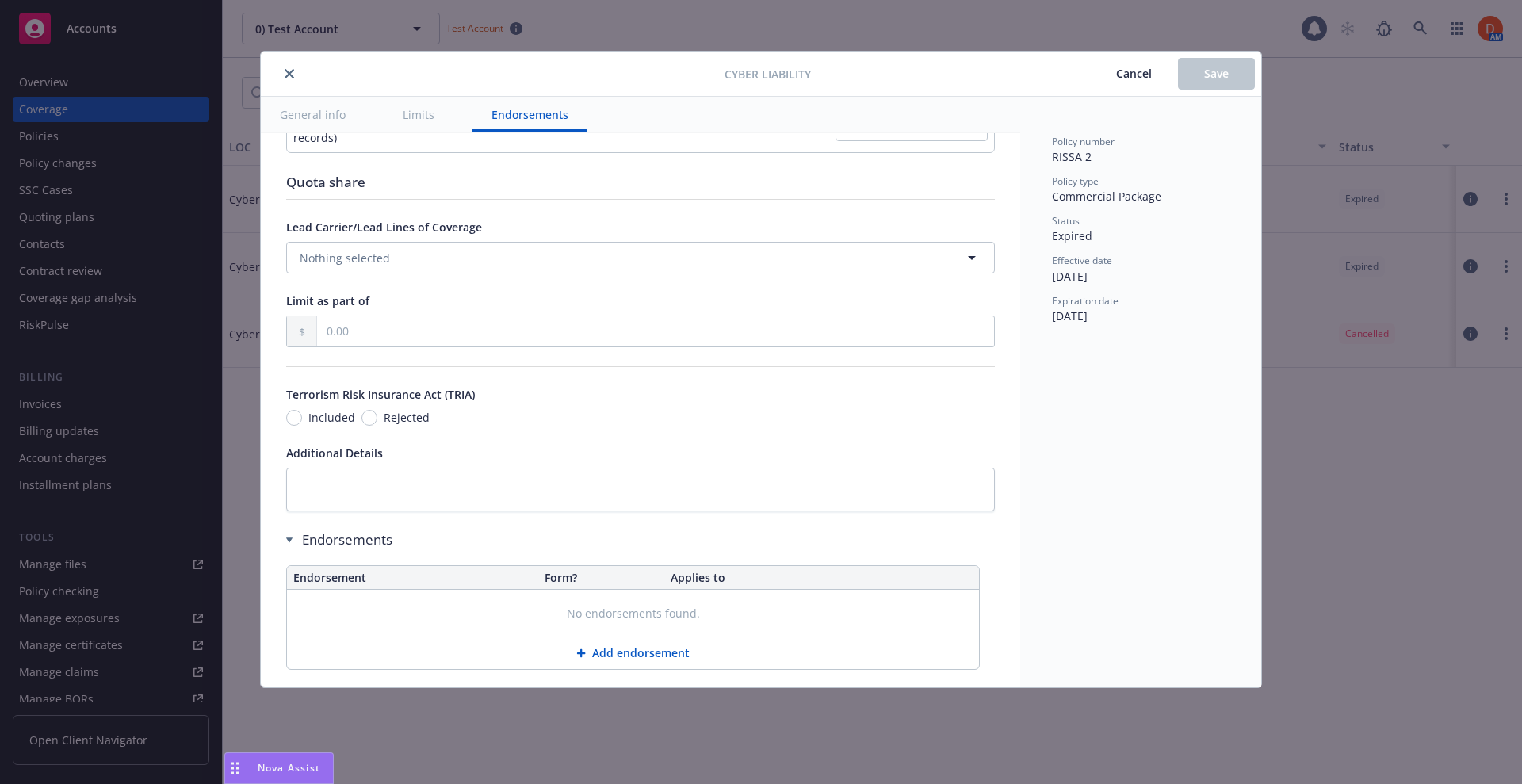
scroll to position [2831, 0]
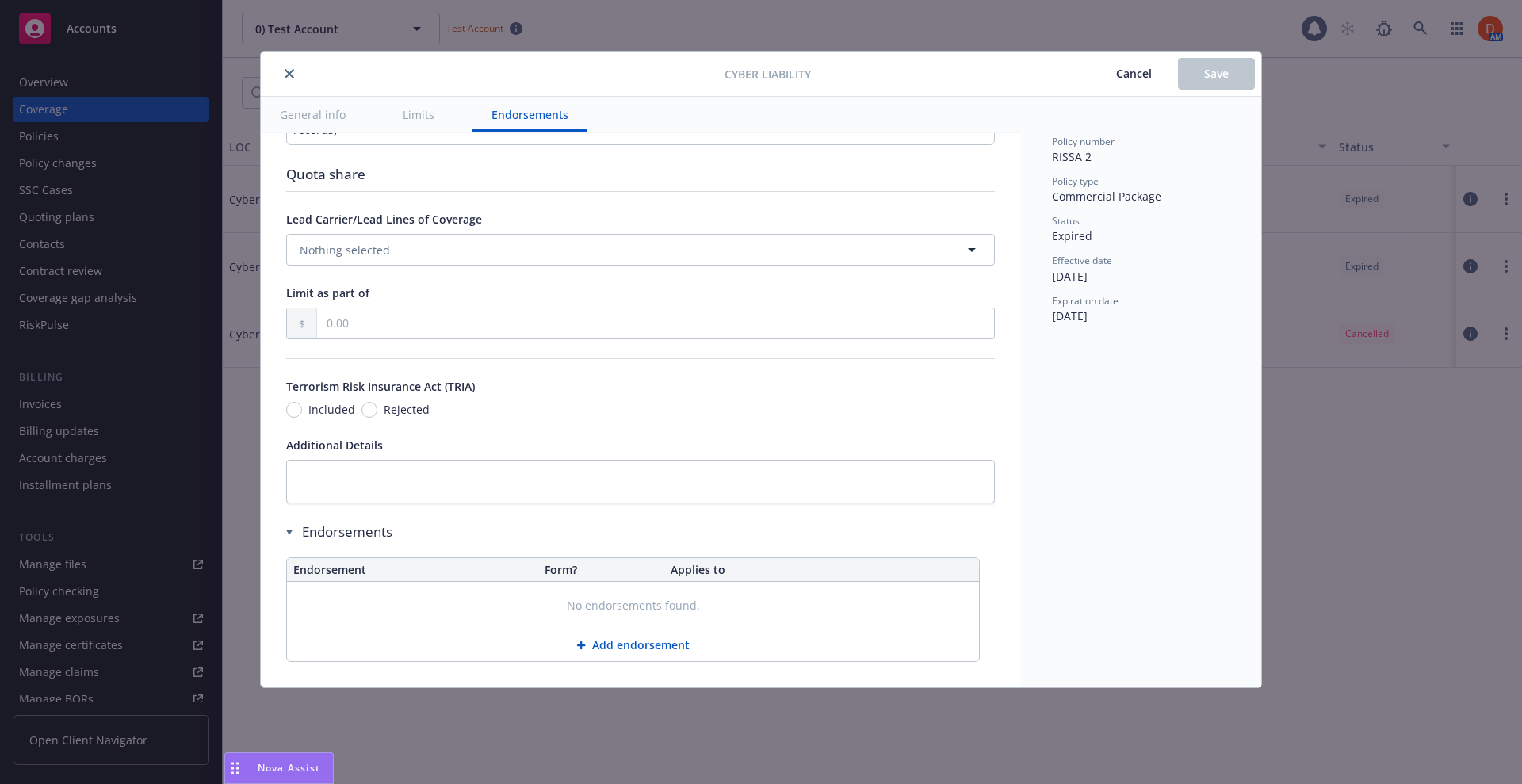
click at [640, 651] on button "Add endorsement" at bounding box center [633, 644] width 692 height 32
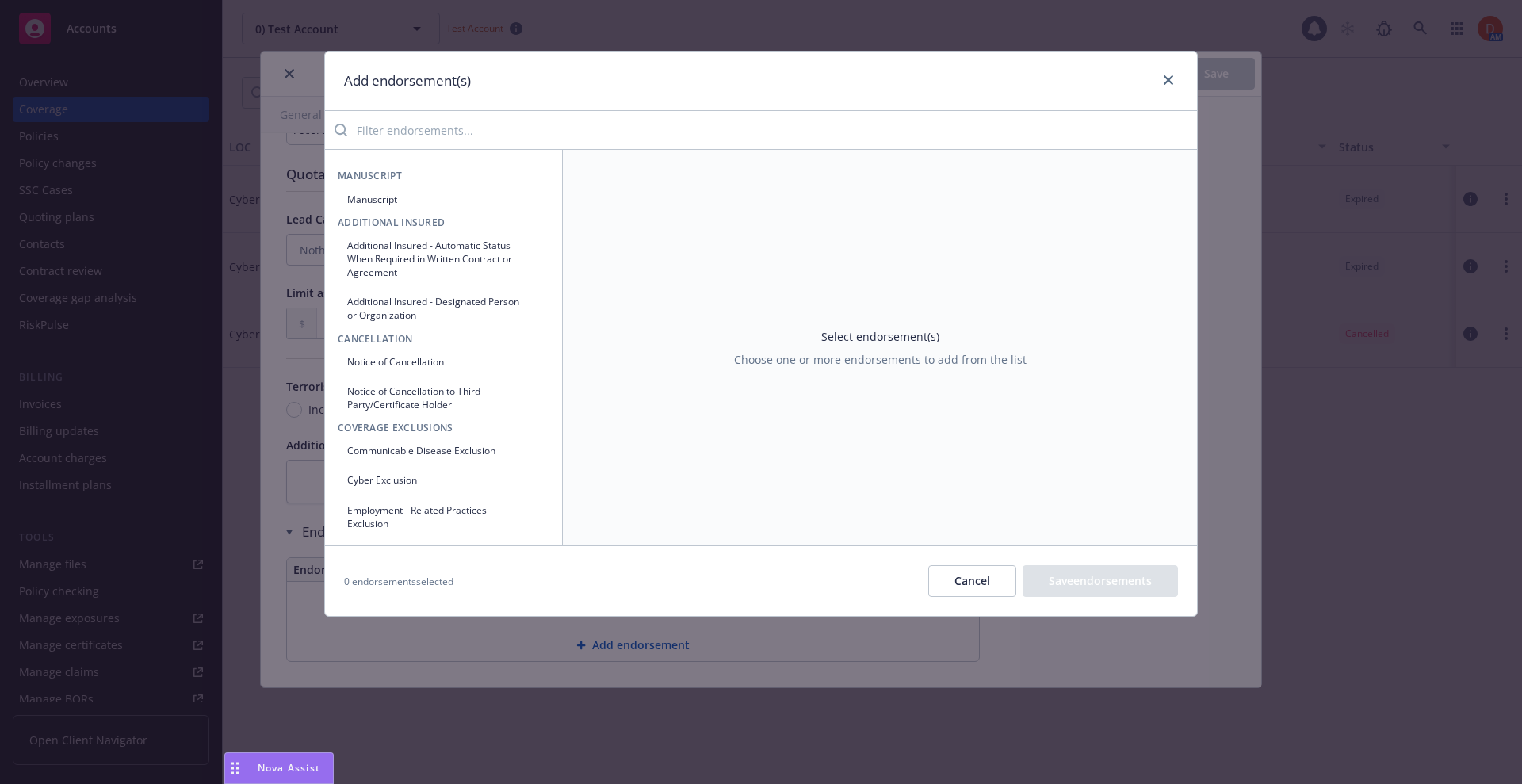
click at [456, 136] on input "search" at bounding box center [773, 130] width 850 height 32
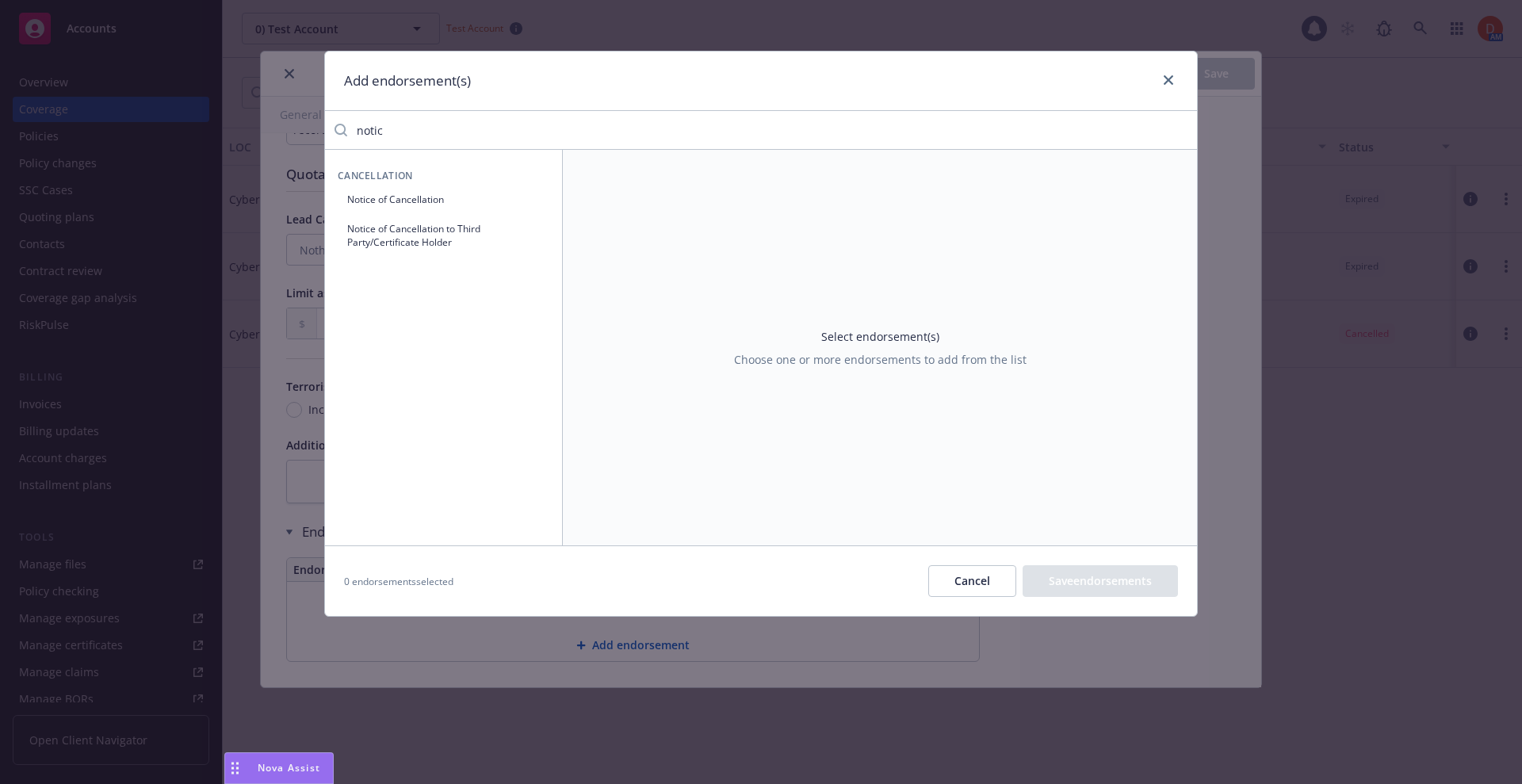
type input "notic"
click at [441, 190] on button "Notice of Cancellation" at bounding box center [444, 199] width 212 height 26
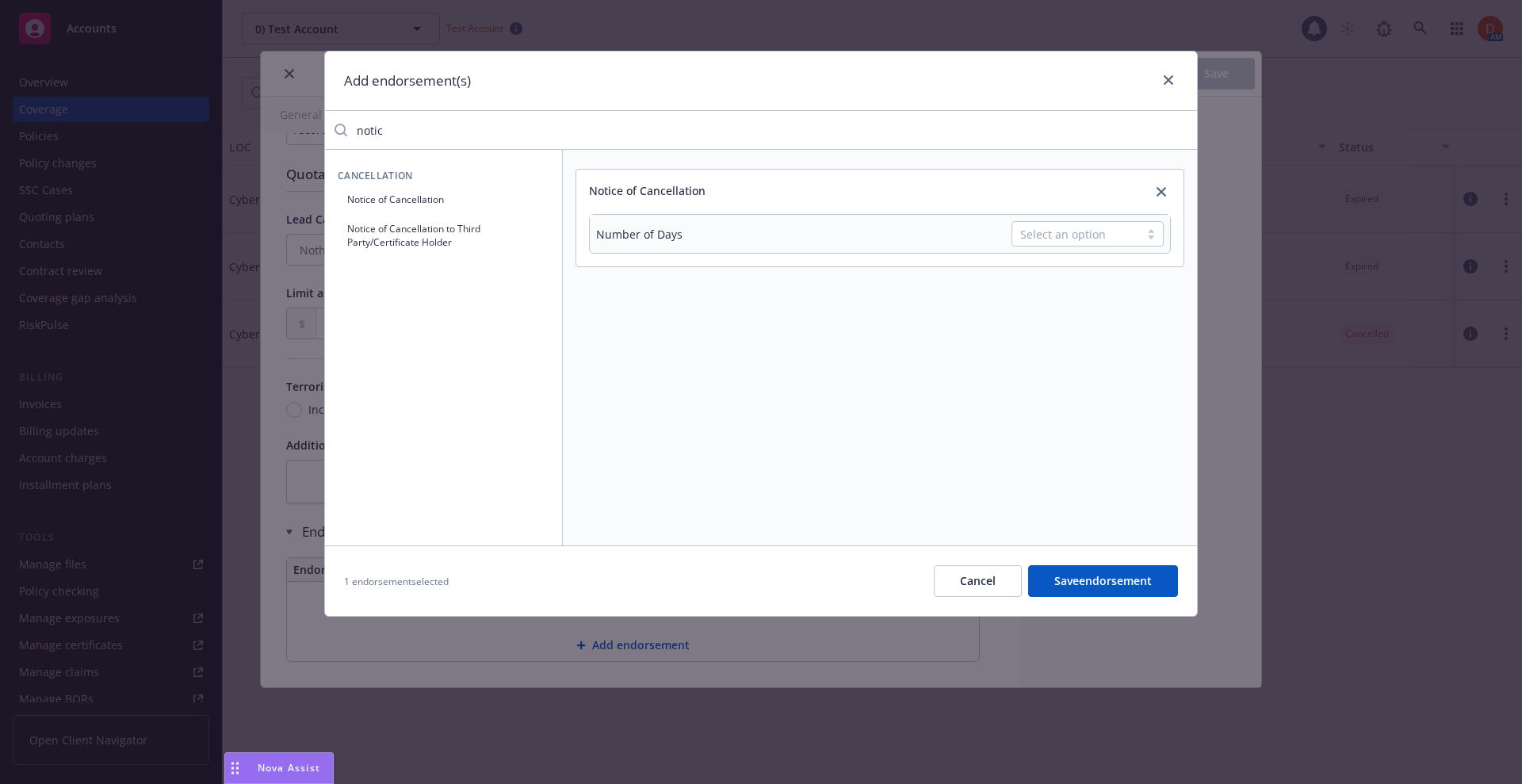
click at [1030, 228] on div "Select an option" at bounding box center [1076, 235] width 111 height 17
click at [1167, 84] on icon "close" at bounding box center [1168, 79] width 9 height 9
